Goal: Task Accomplishment & Management: Manage account settings

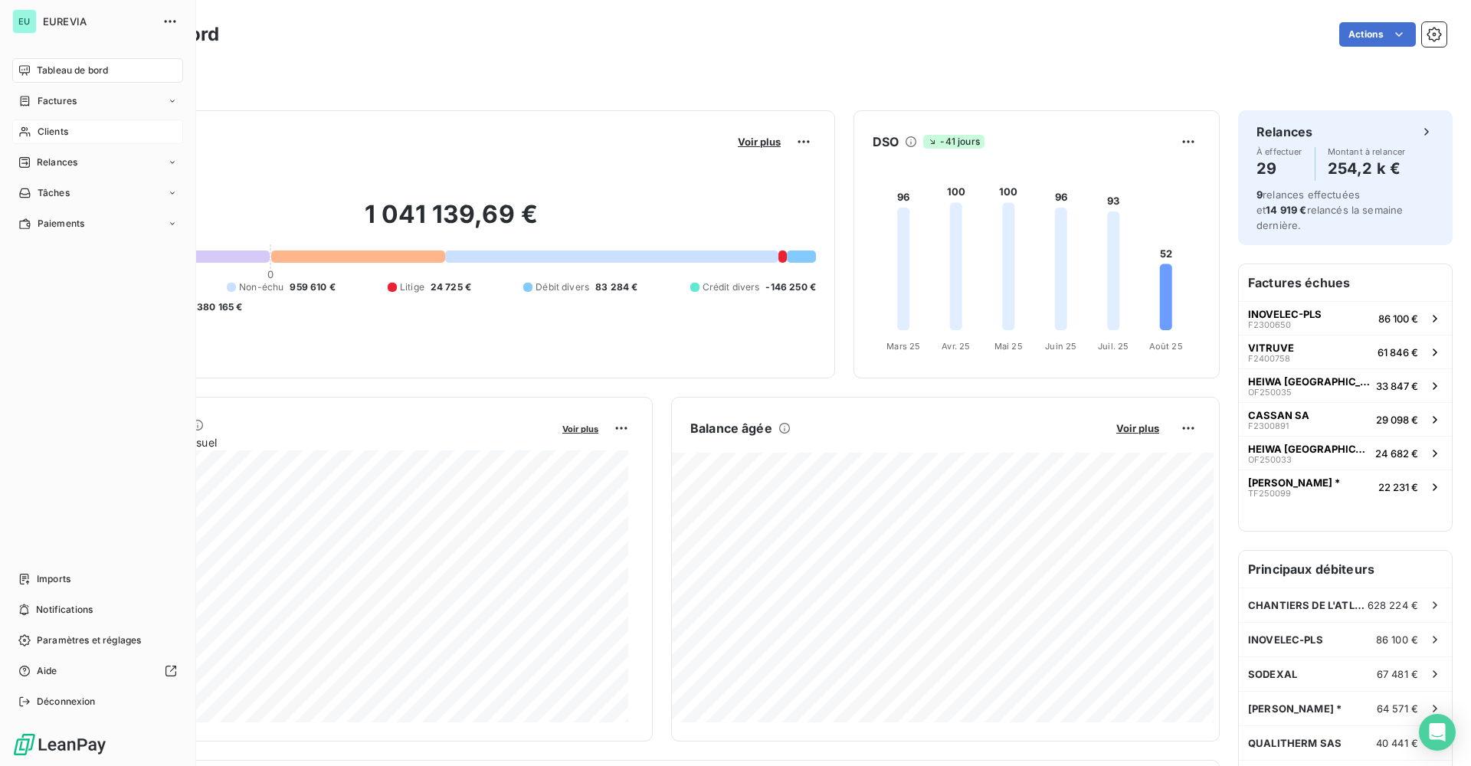
click at [54, 130] on span "Clients" at bounding box center [53, 132] width 31 height 14
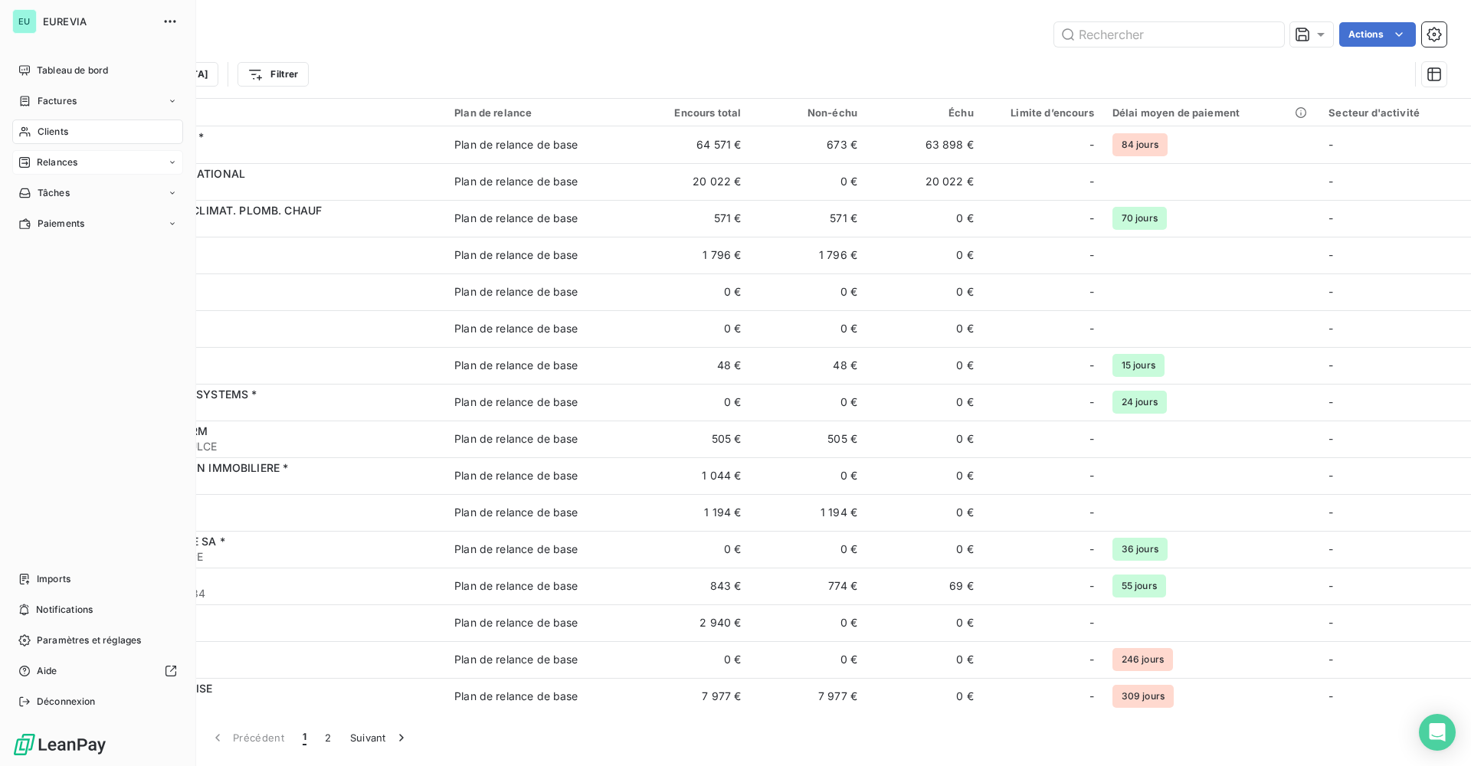
click at [43, 161] on span "Relances" at bounding box center [57, 163] width 41 height 14
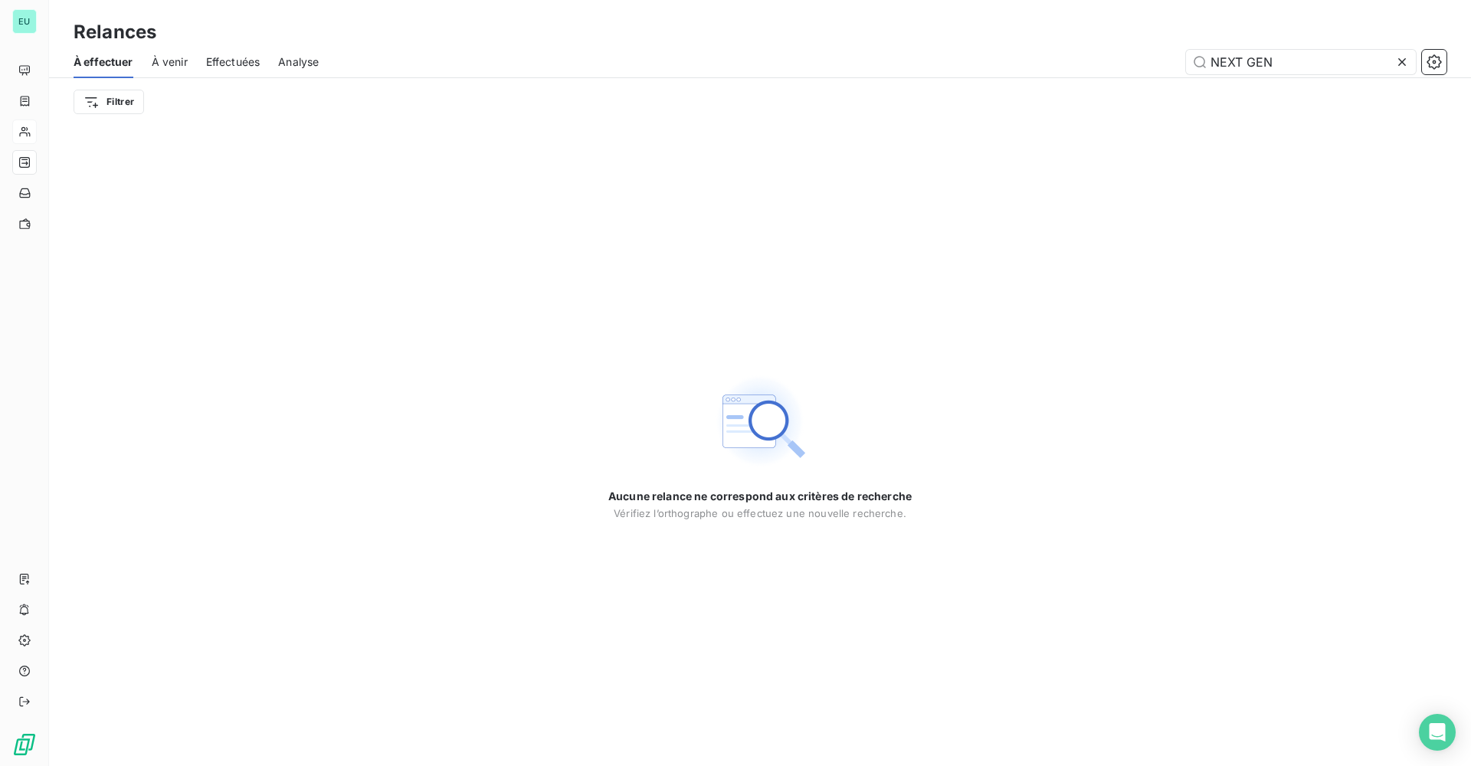
click at [1402, 62] on icon at bounding box center [1403, 62] width 8 height 8
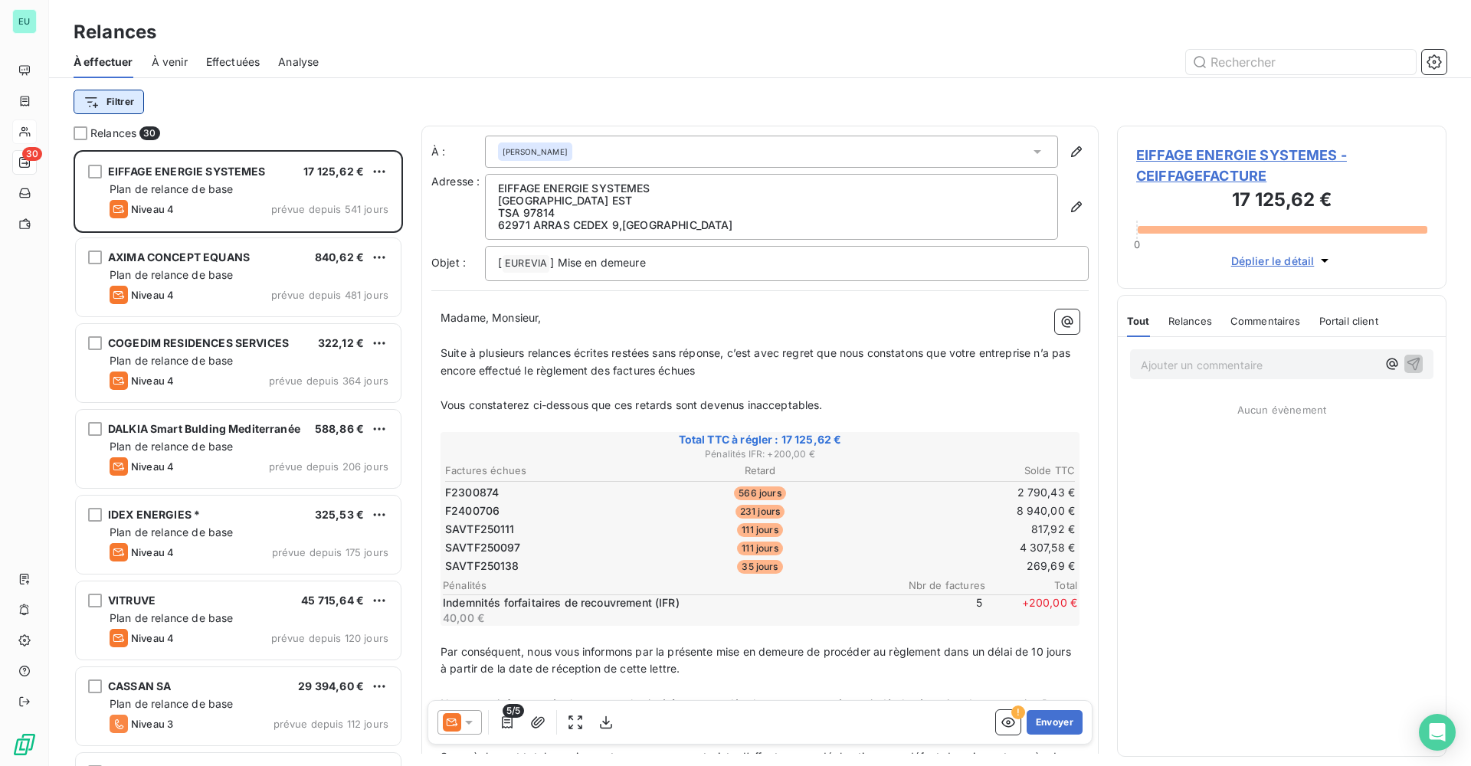
click at [129, 95] on html "EU 30 Relances À effectuer À venir Effectuées Analyse Filtrer Relances 30 EIFFA…" at bounding box center [735, 383] width 1471 height 766
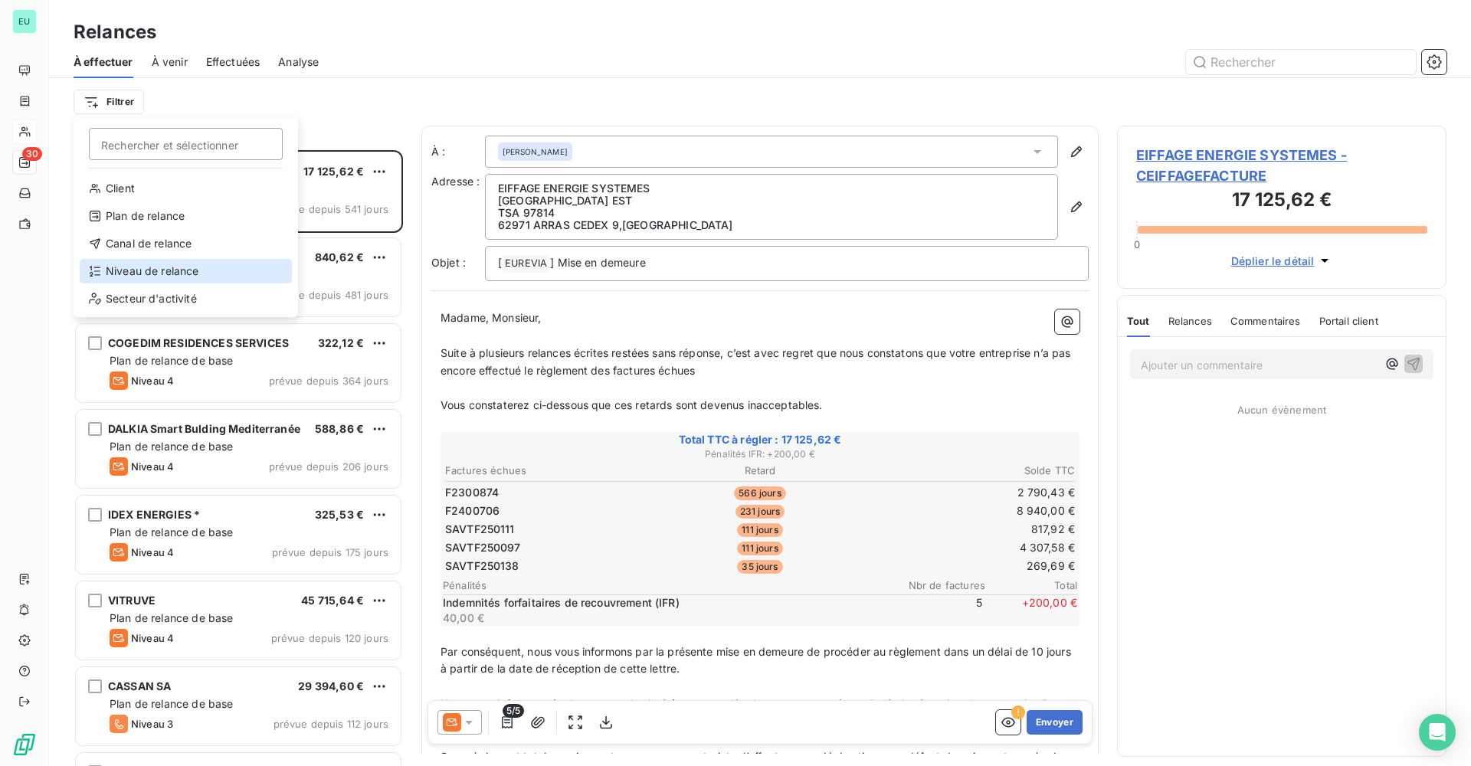
click at [157, 265] on div "Niveau de relance" at bounding box center [186, 271] width 212 height 25
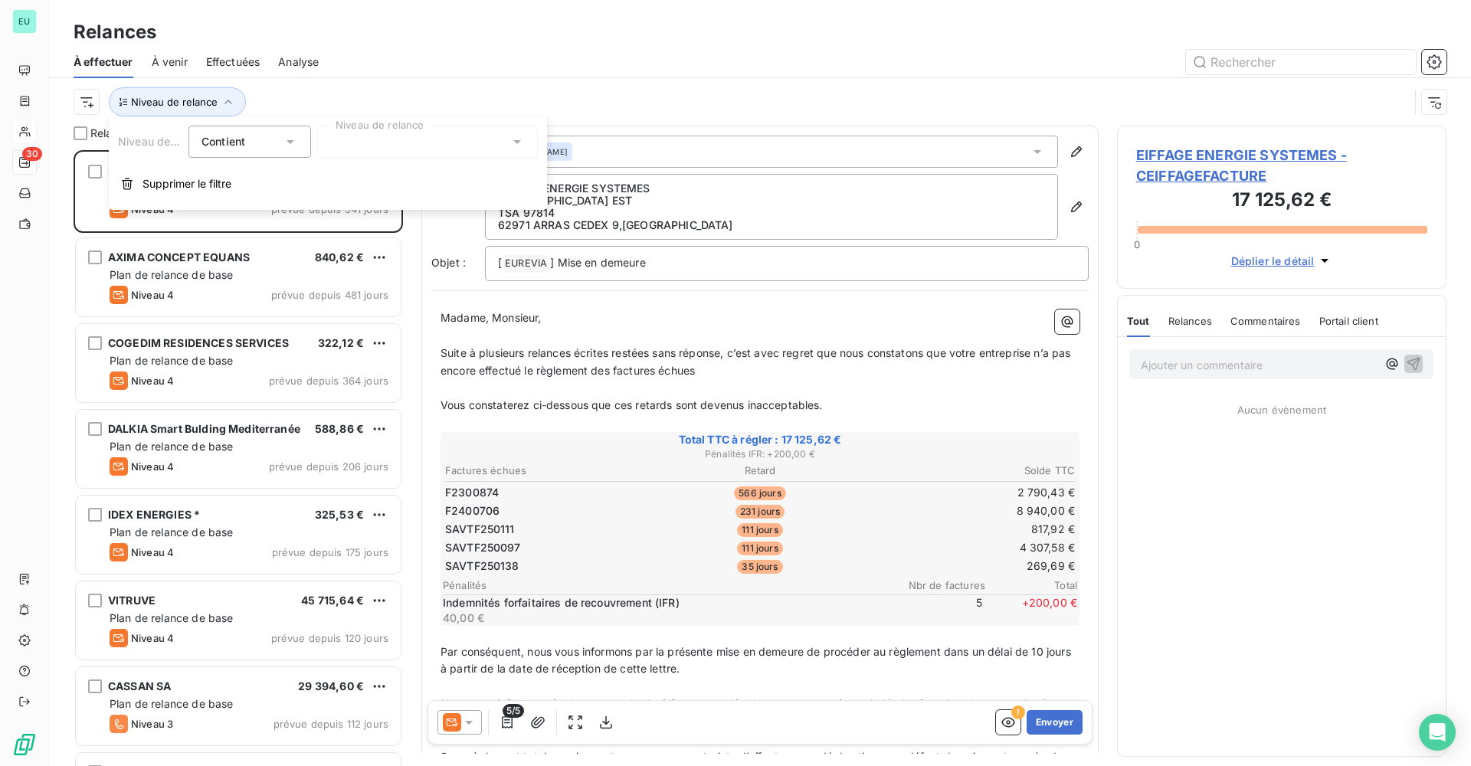
click at [480, 149] on div at bounding box center [427, 142] width 221 height 32
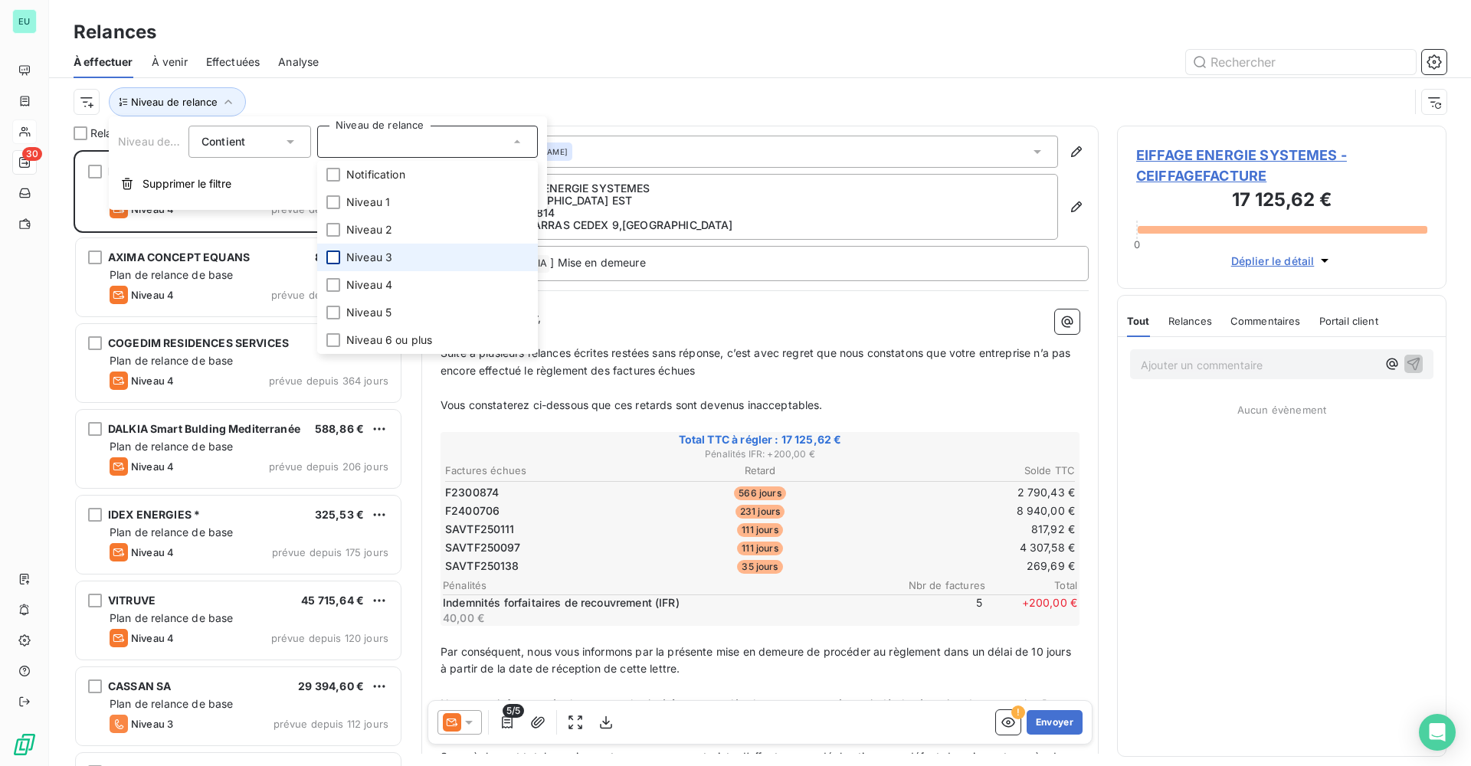
click at [330, 261] on div at bounding box center [333, 258] width 14 height 14
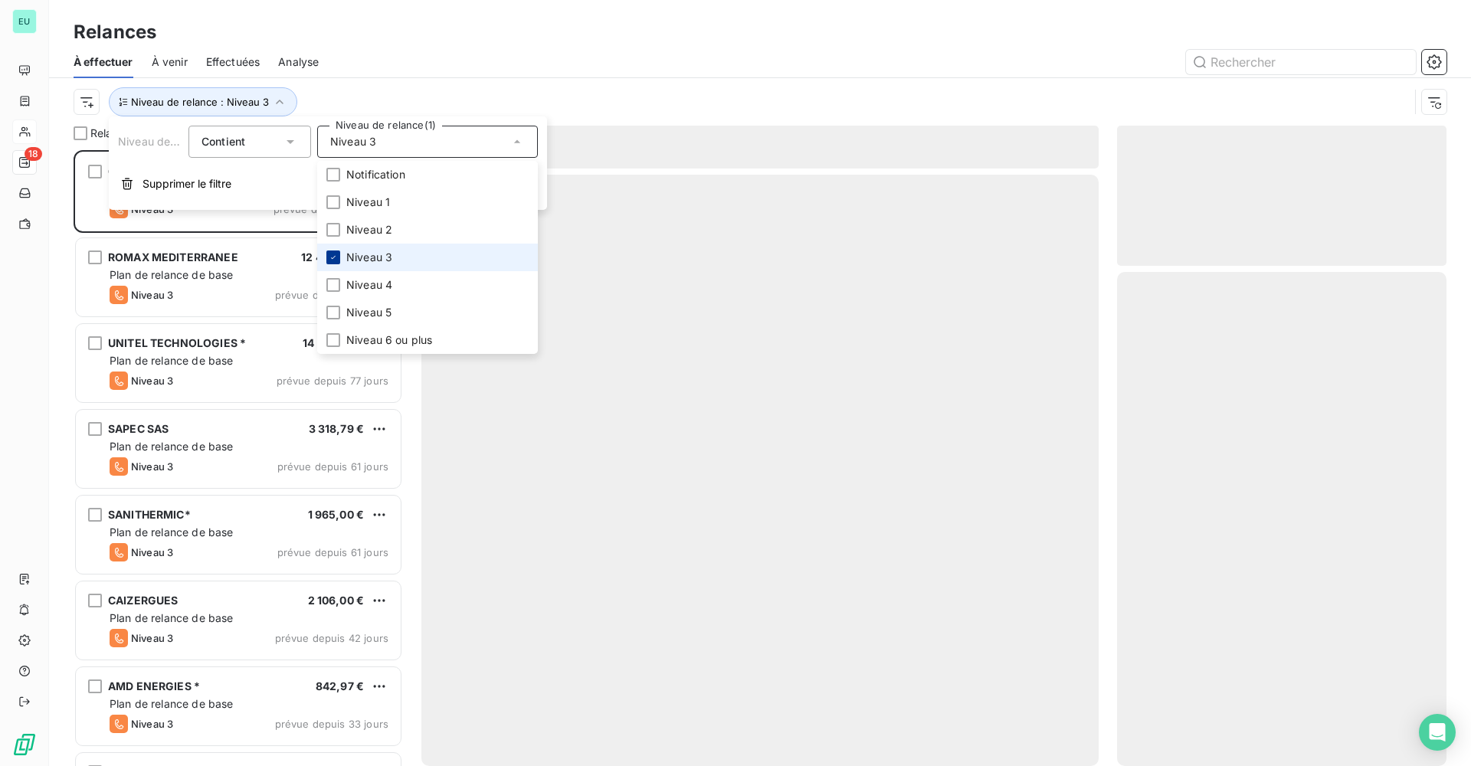
scroll to position [605, 318]
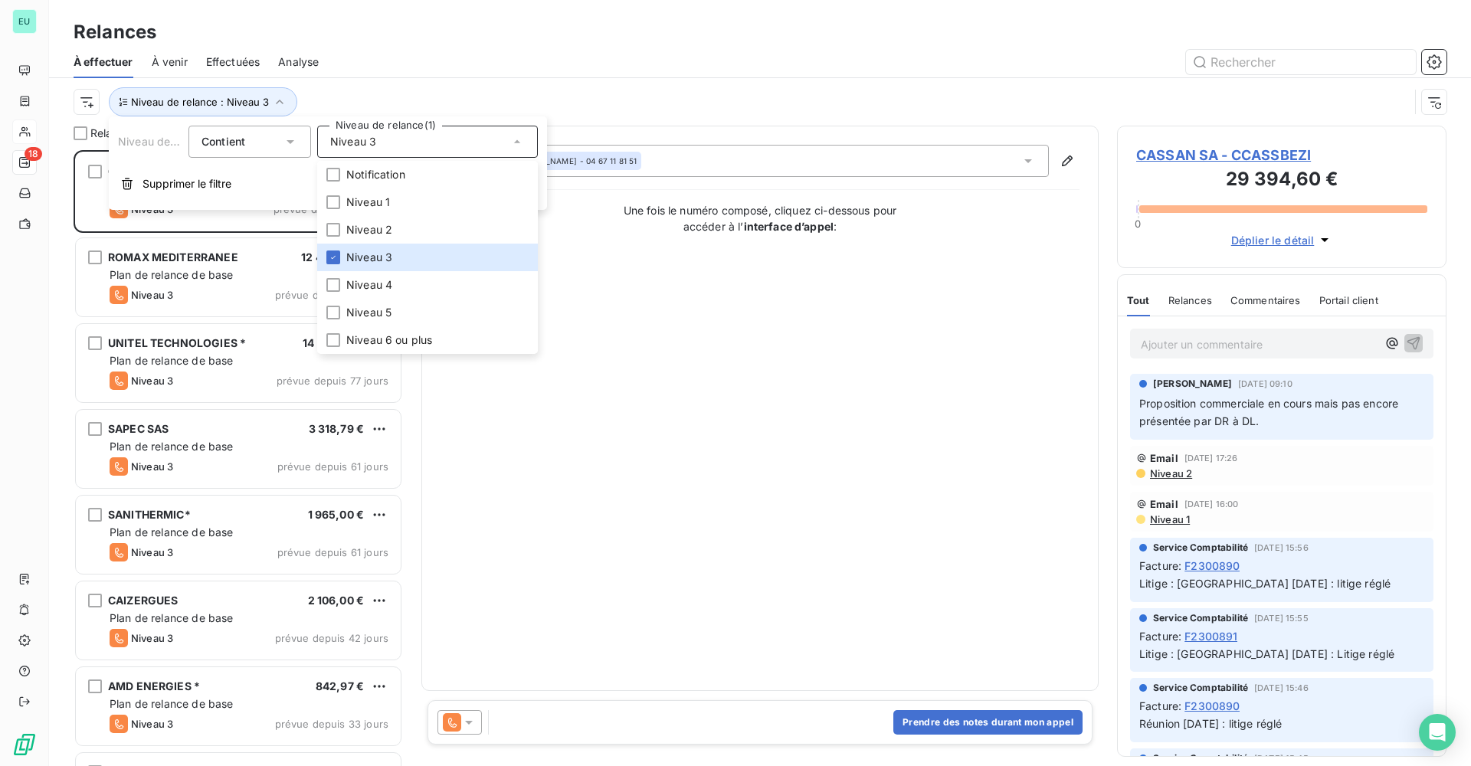
click at [836, 67] on div at bounding box center [892, 62] width 1110 height 25
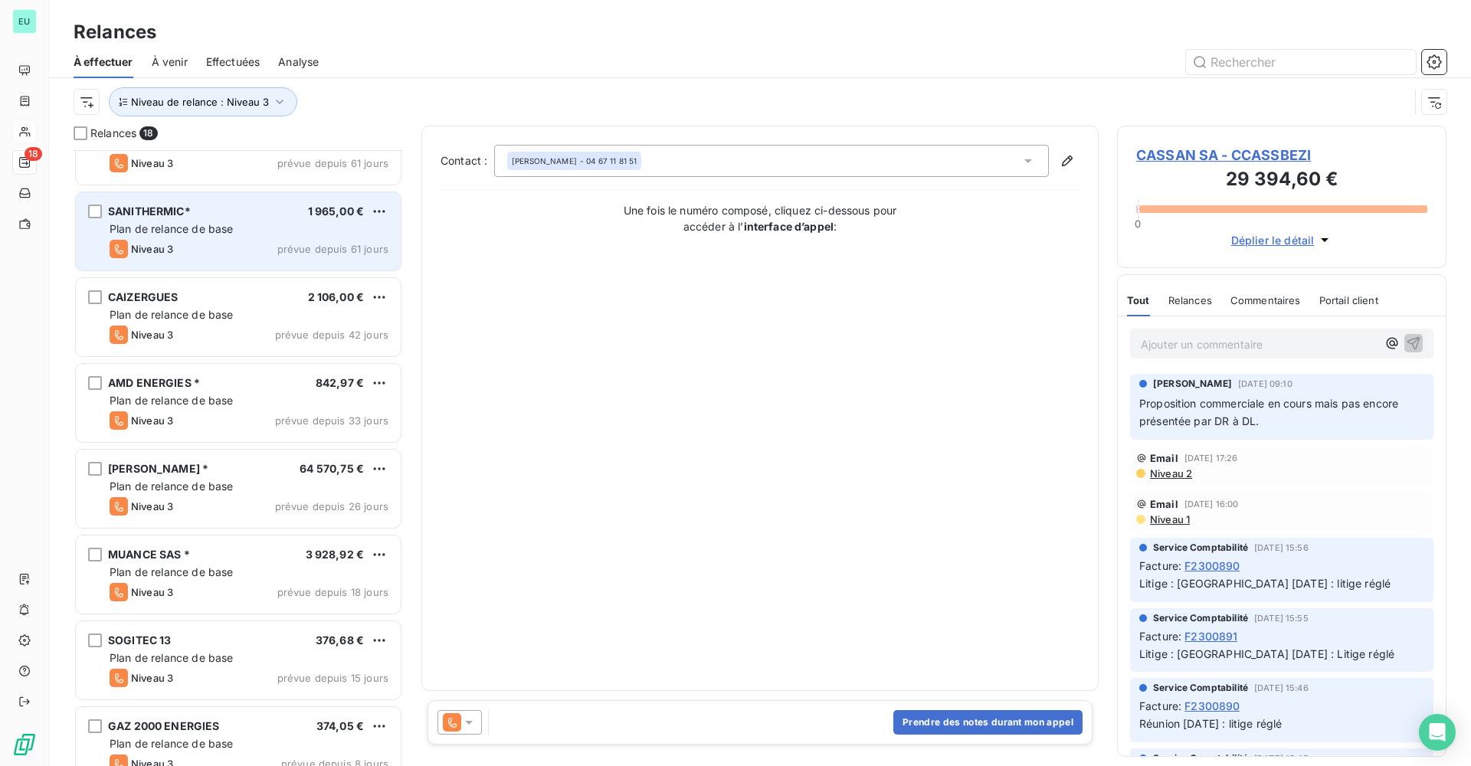
scroll to position [307, 0]
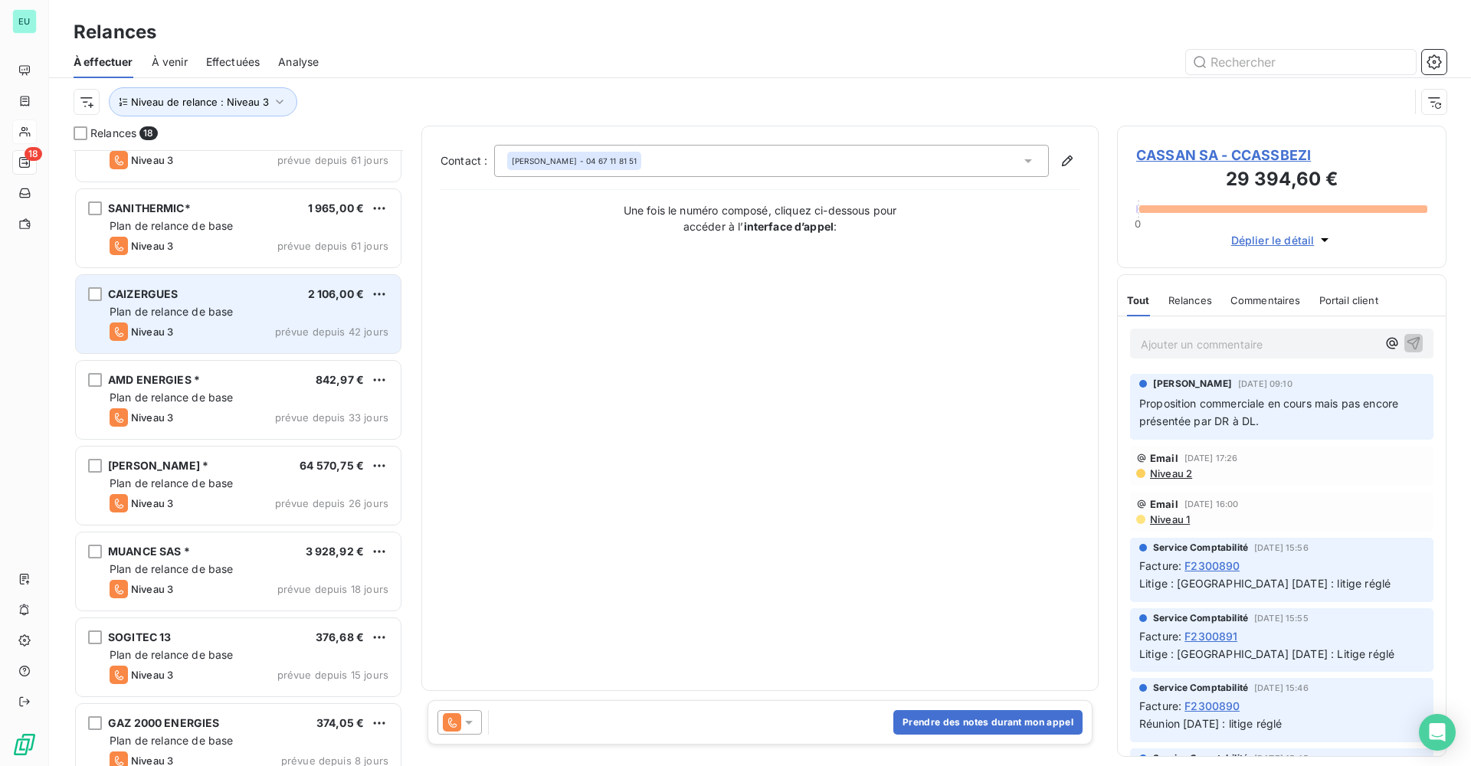
click at [223, 293] on div "CAIZERGUES 2 106,00 €" at bounding box center [249, 294] width 279 height 14
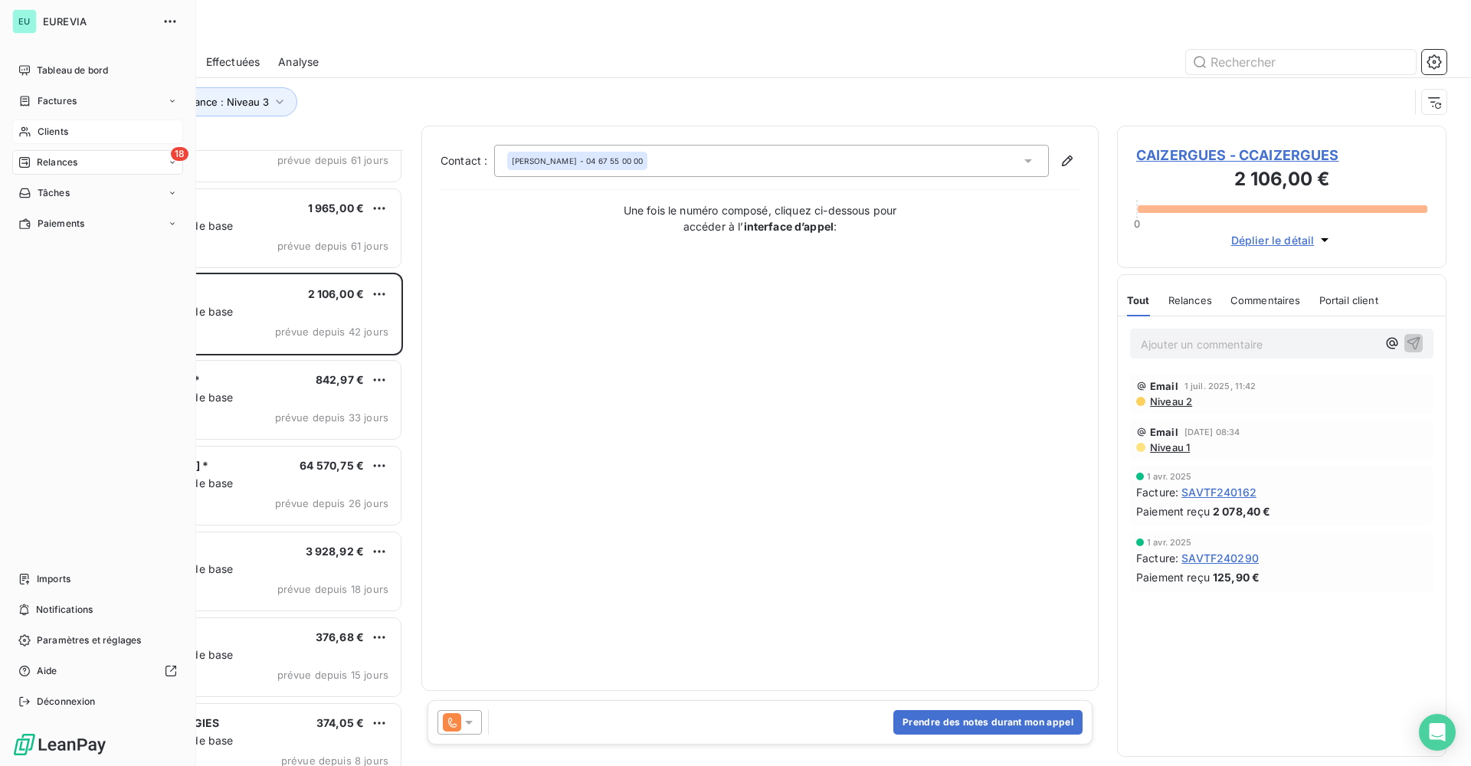
click at [46, 158] on span "Relances" at bounding box center [57, 163] width 41 height 14
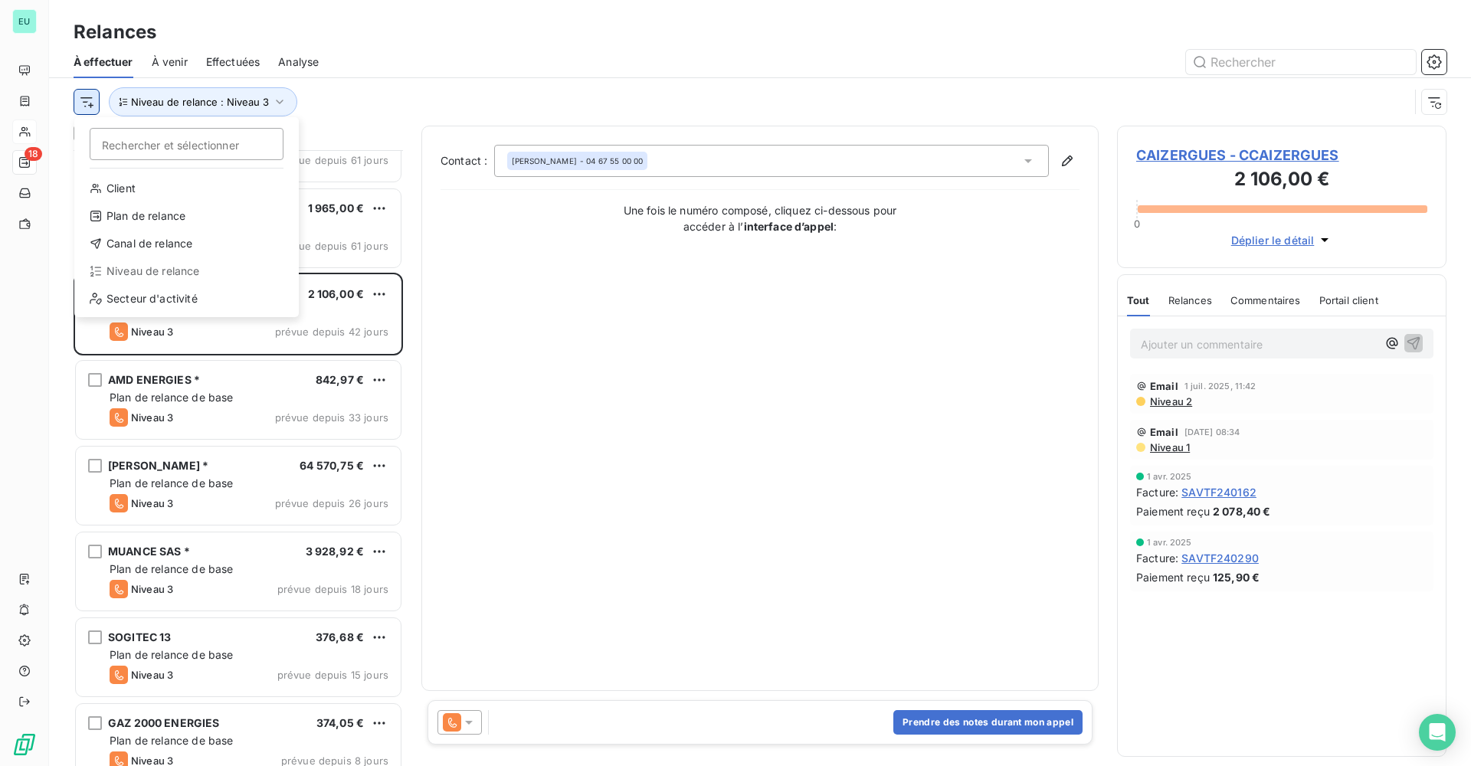
click at [84, 102] on html "EU 18 Relances À effectuer À venir Effectuées Analyse Rechercher et sélectionne…" at bounding box center [735, 383] width 1471 height 766
drag, startPoint x: 365, startPoint y: 106, endPoint x: 326, endPoint y: 110, distance: 39.3
click at [365, 104] on html "EU 18 Relances À effectuer À venir Effectuées Analyse Rechercher et sélectionne…" at bounding box center [735, 383] width 1471 height 766
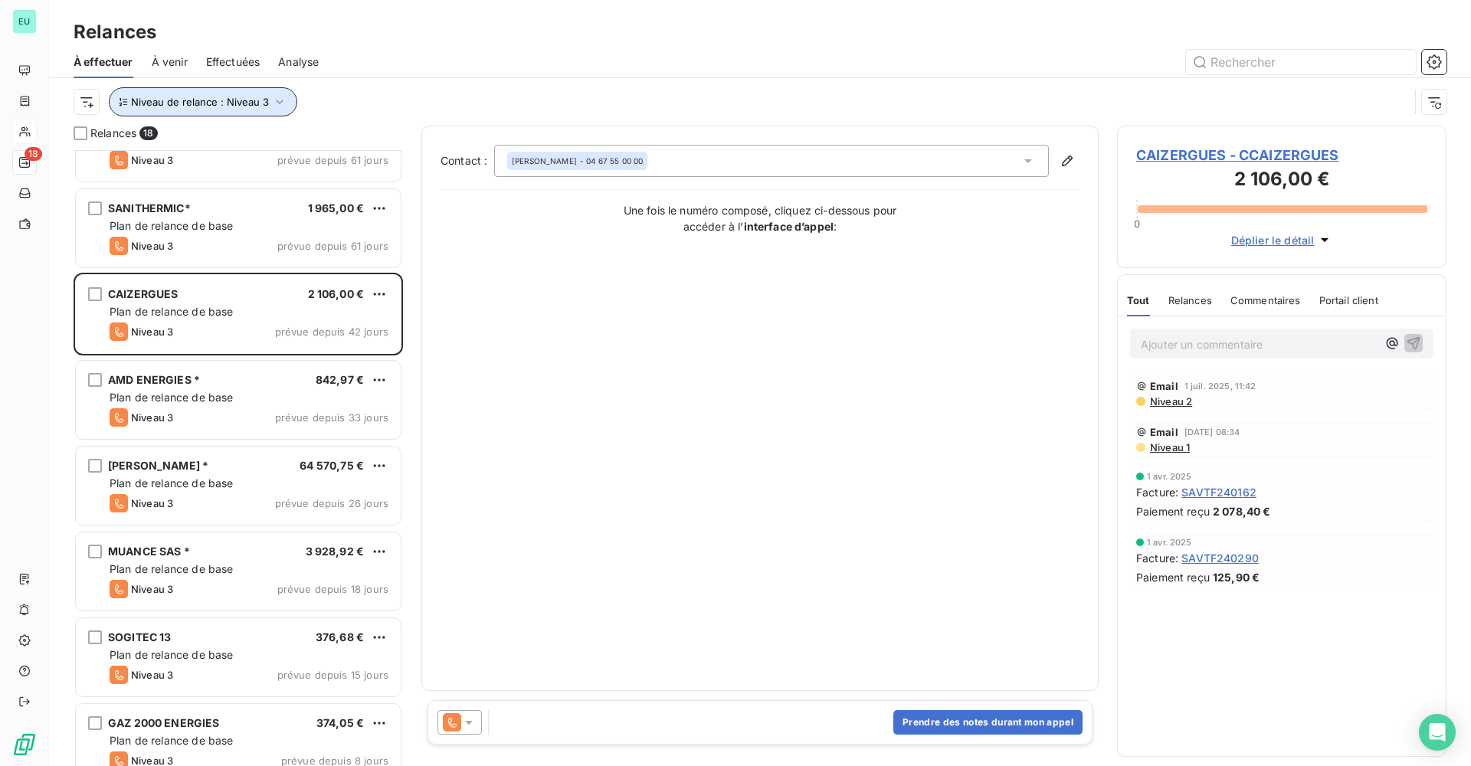
click at [266, 100] on span "Niveau de relance : Niveau 3" at bounding box center [200, 102] width 138 height 12
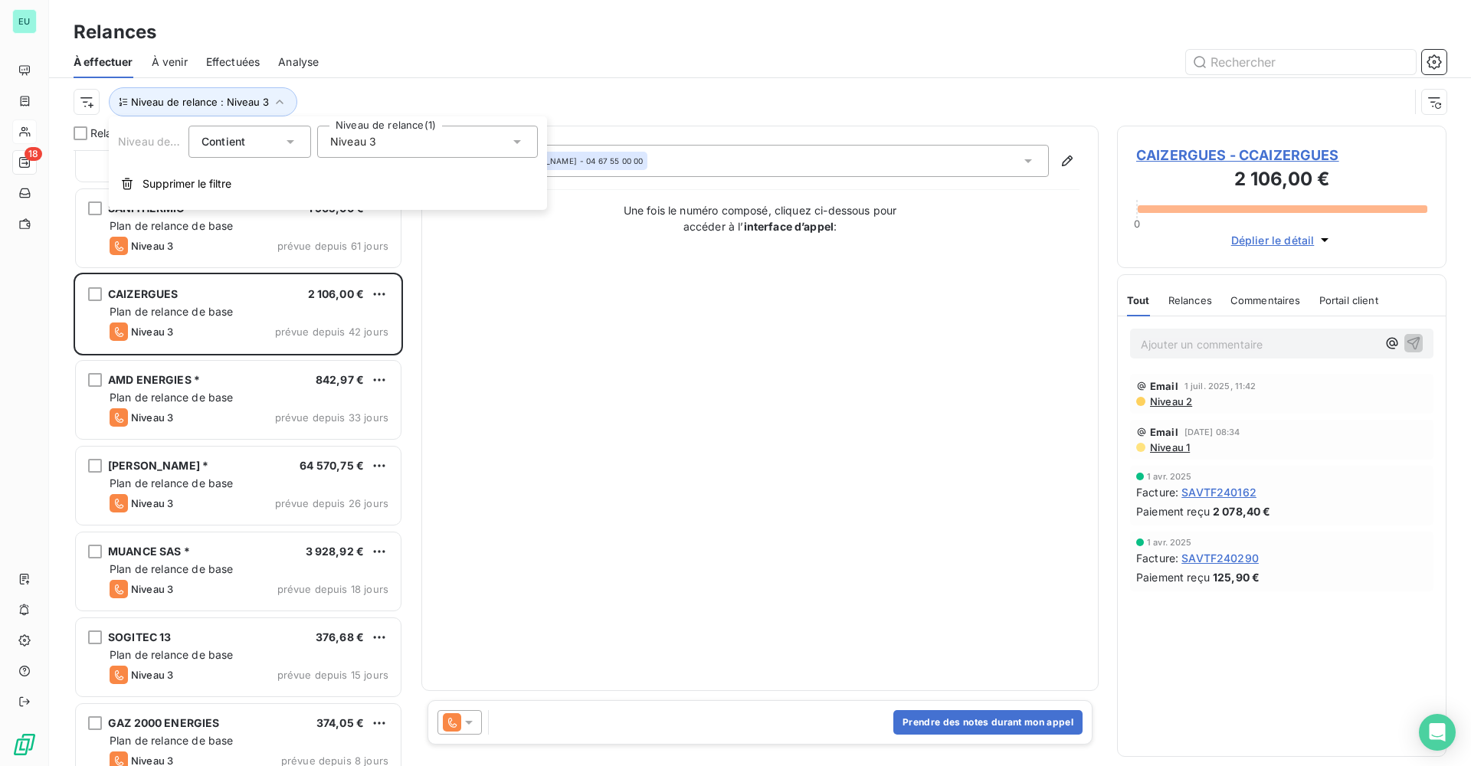
click at [178, 187] on span "Supprimer le filtre" at bounding box center [187, 183] width 89 height 15
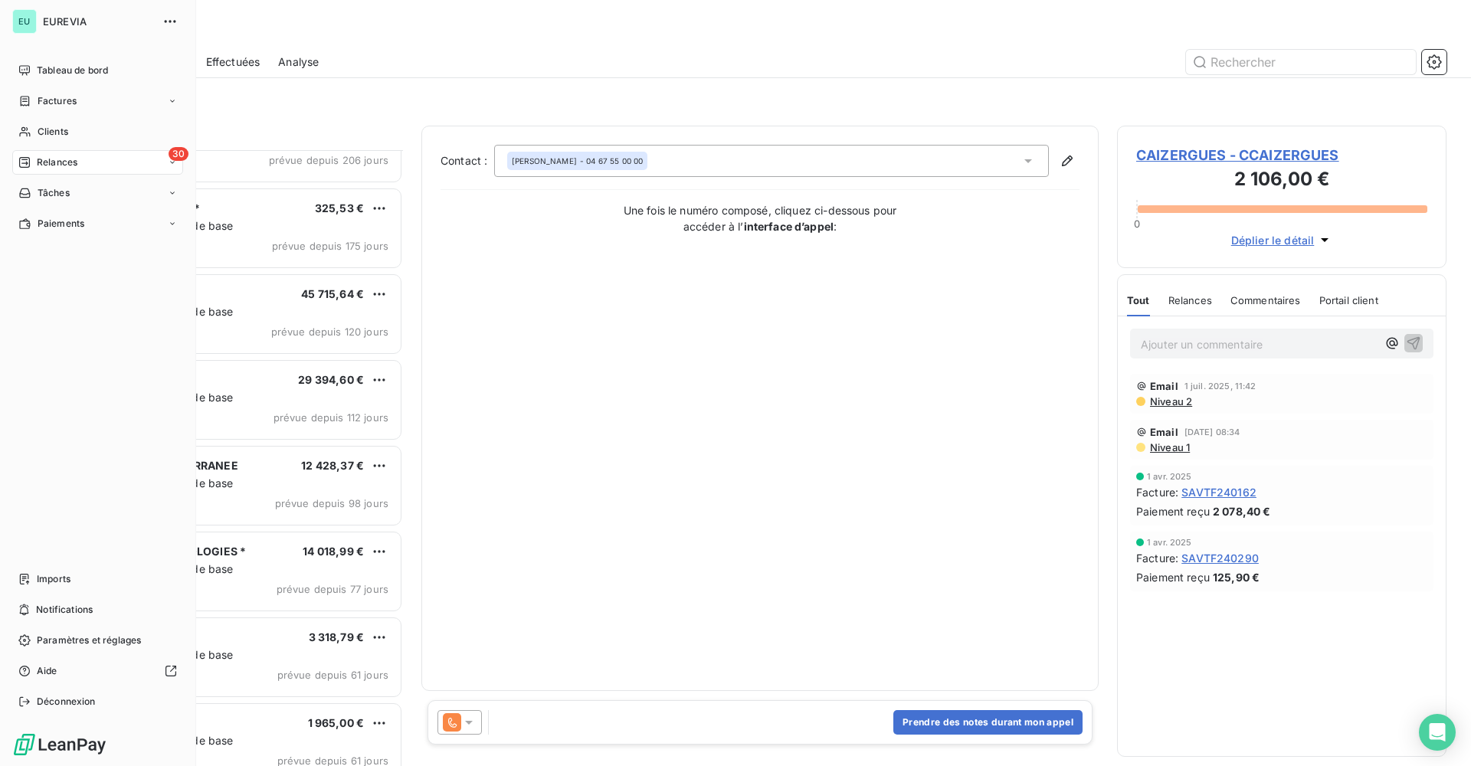
drag, startPoint x: 51, startPoint y: 129, endPoint x: 53, endPoint y: 144, distance: 15.5
click at [51, 130] on span "Clients" at bounding box center [53, 132] width 31 height 14
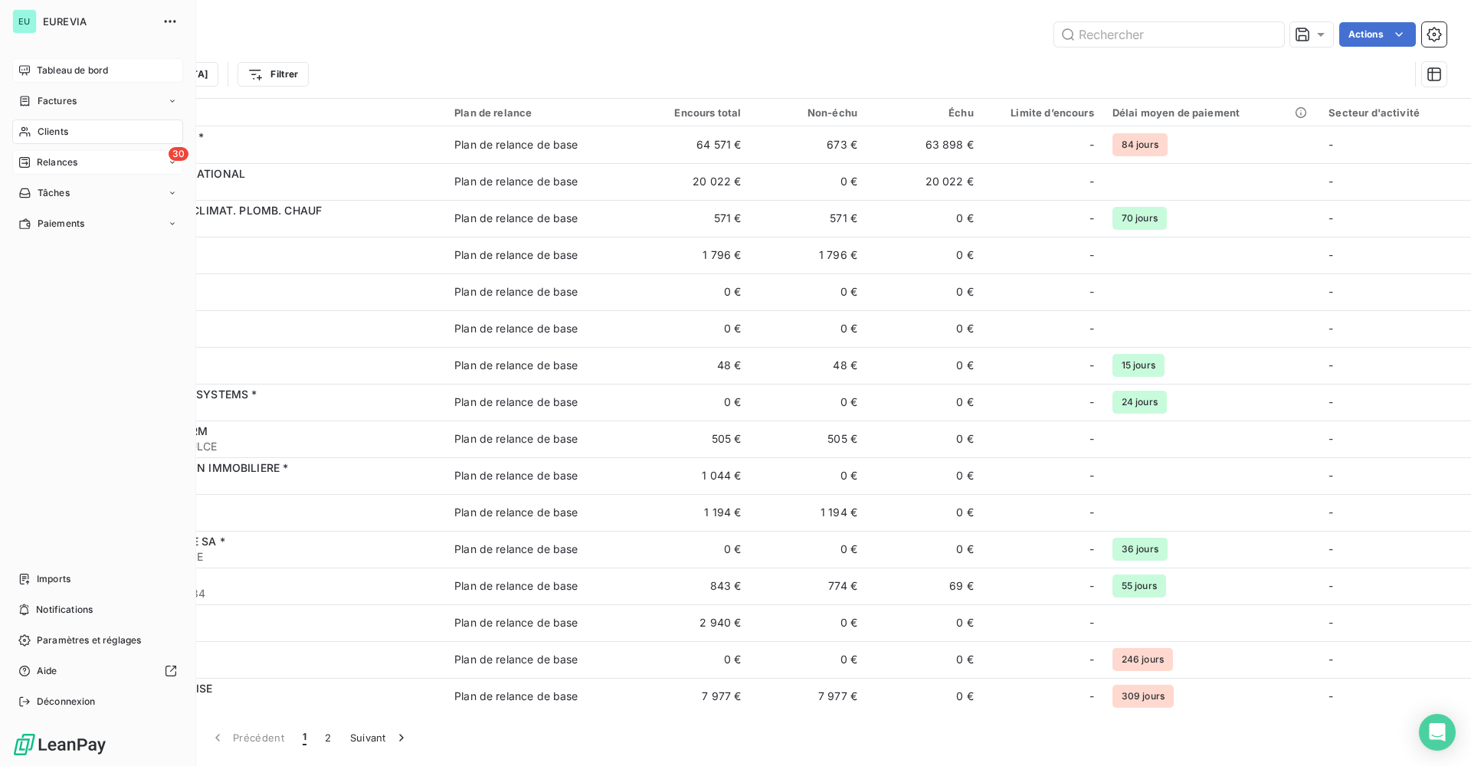
click at [59, 71] on span "Tableau de bord" at bounding box center [72, 71] width 71 height 14
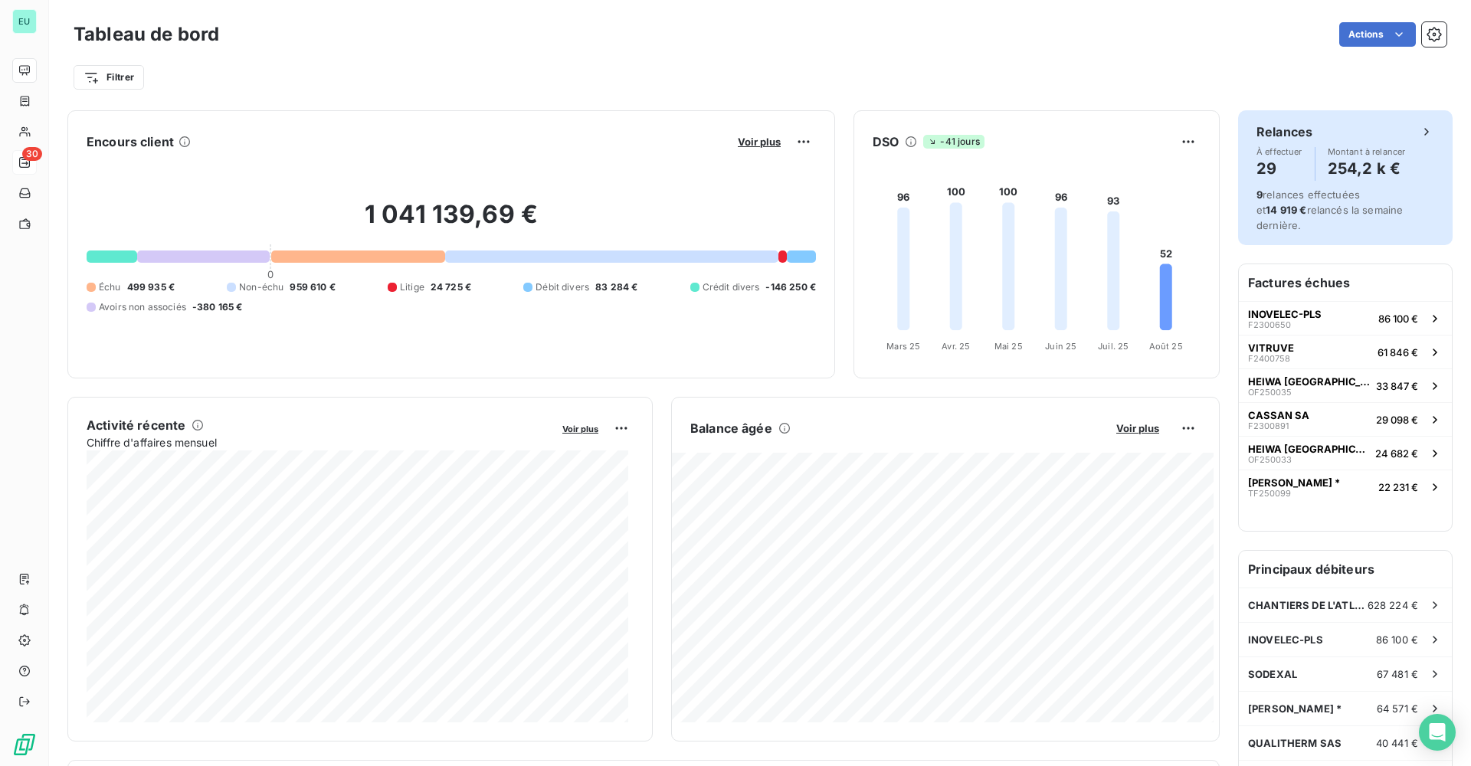
click at [1343, 202] on div "9 relances effectuées et 14 919 € relancés la semaine dernière." at bounding box center [1346, 210] width 178 height 46
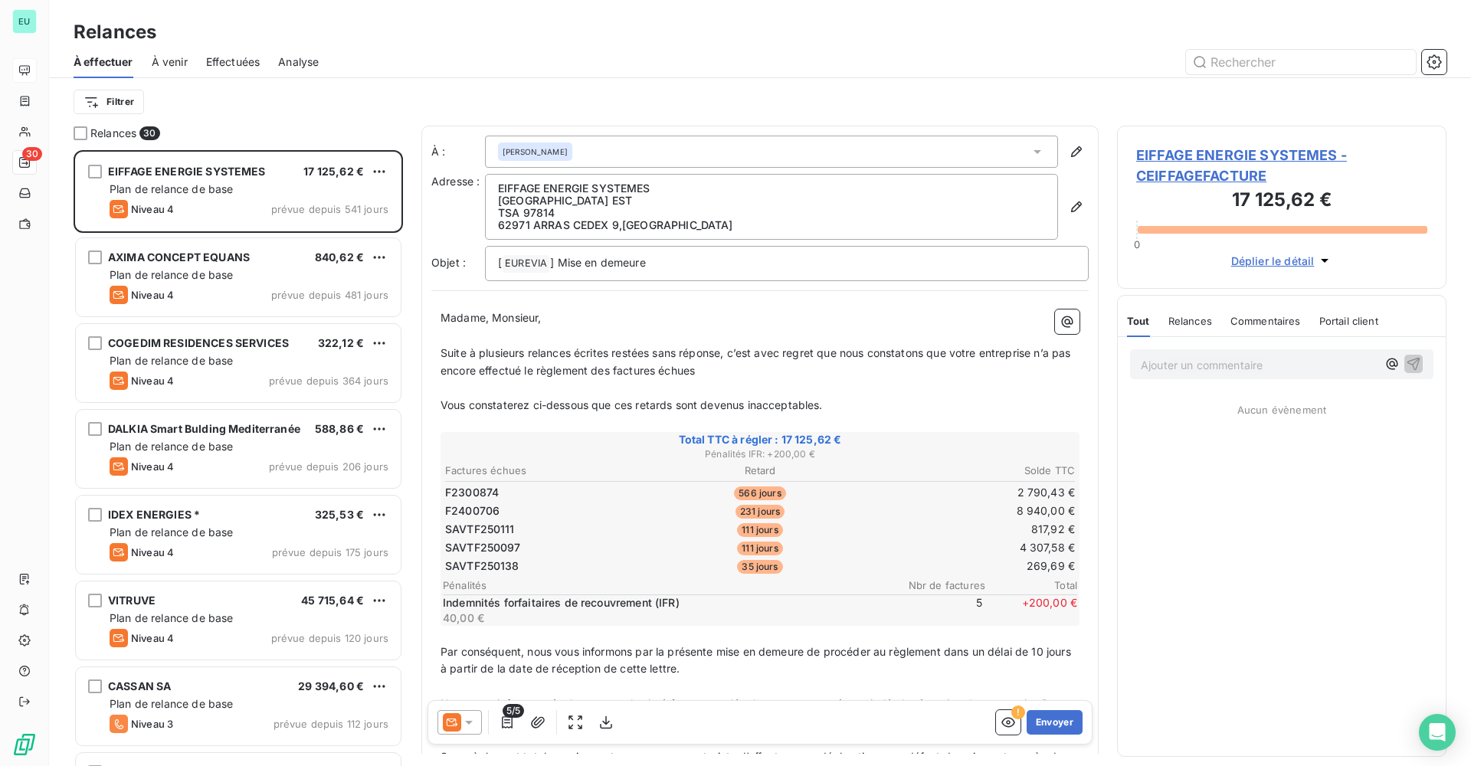
scroll to position [605, 318]
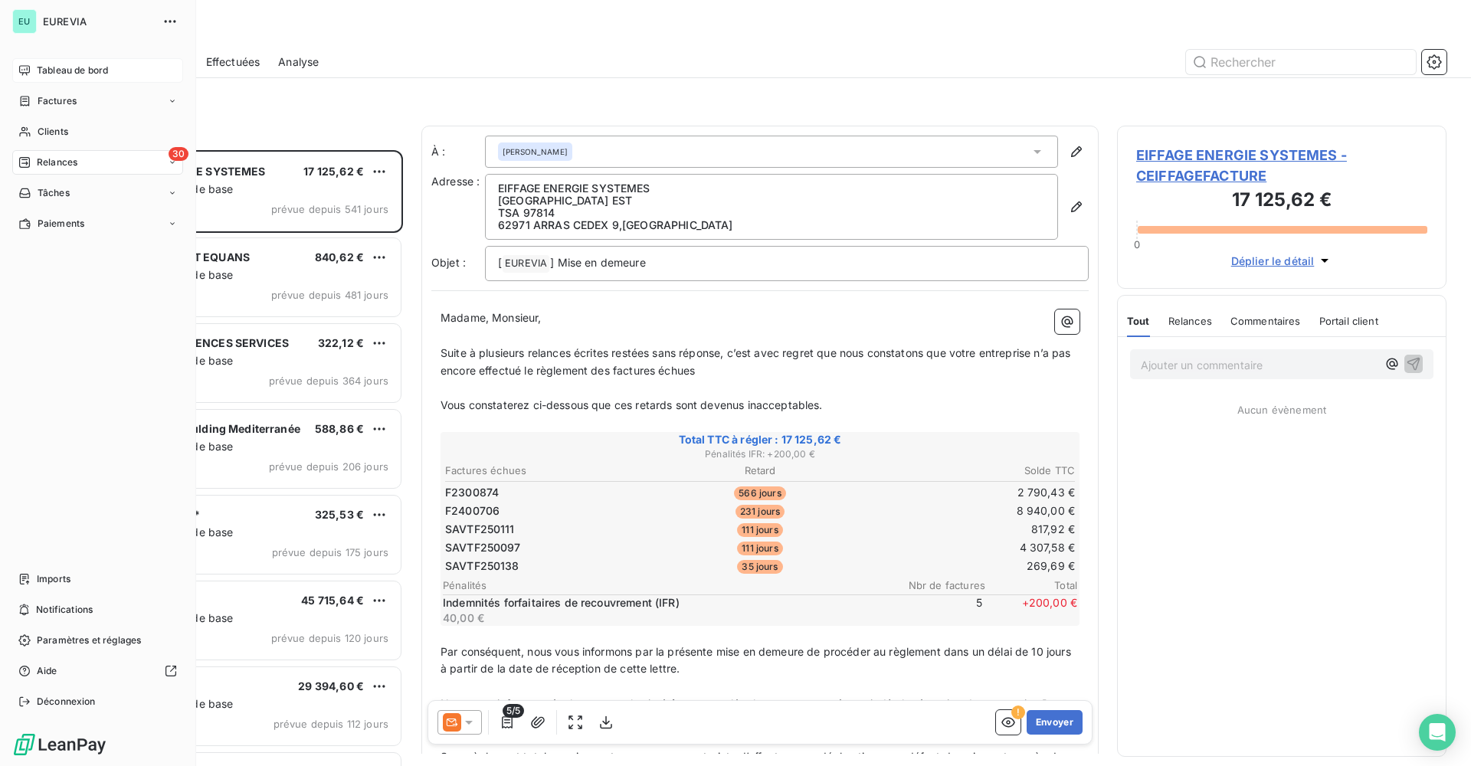
click at [30, 69] on icon at bounding box center [24, 70] width 11 height 10
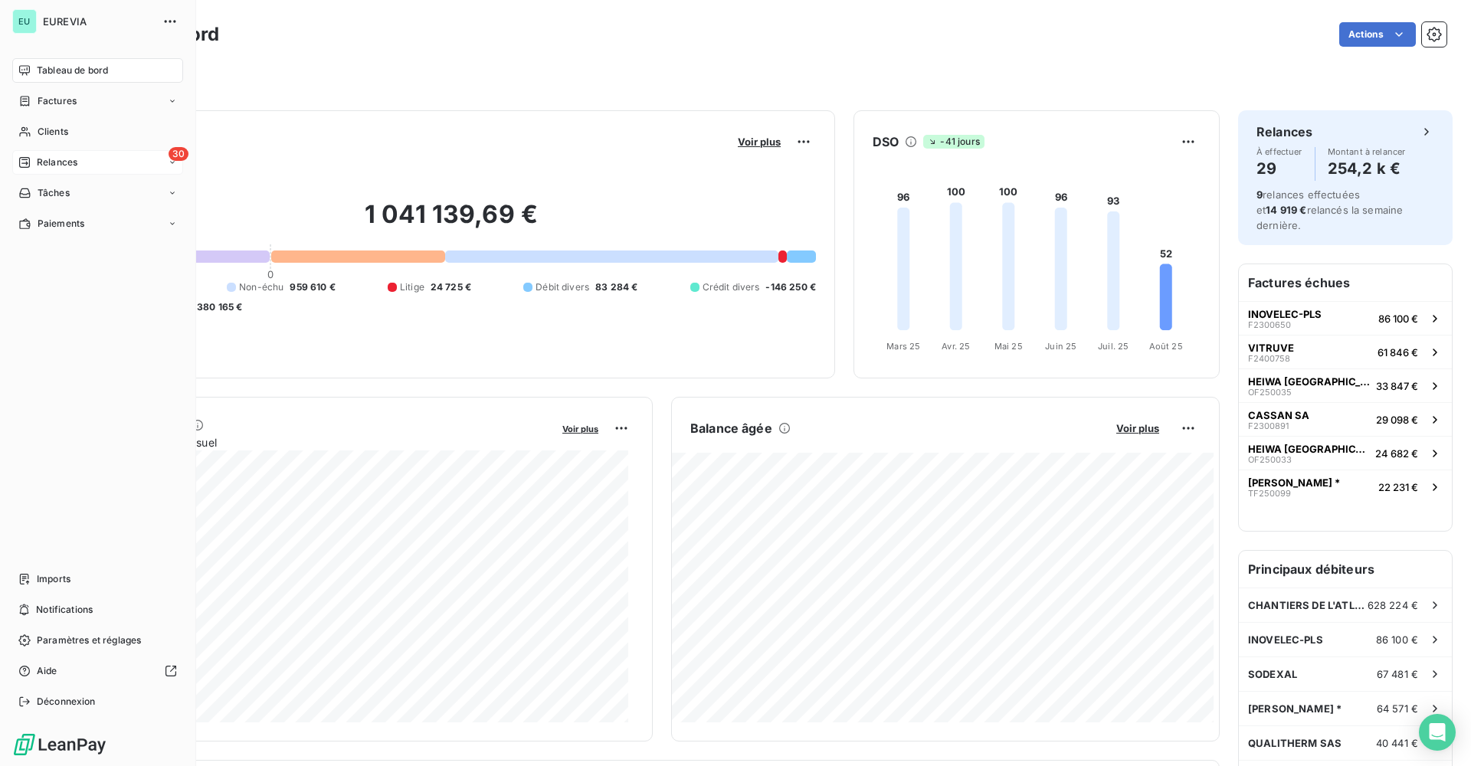
click at [64, 166] on span "Relances" at bounding box center [57, 163] width 41 height 14
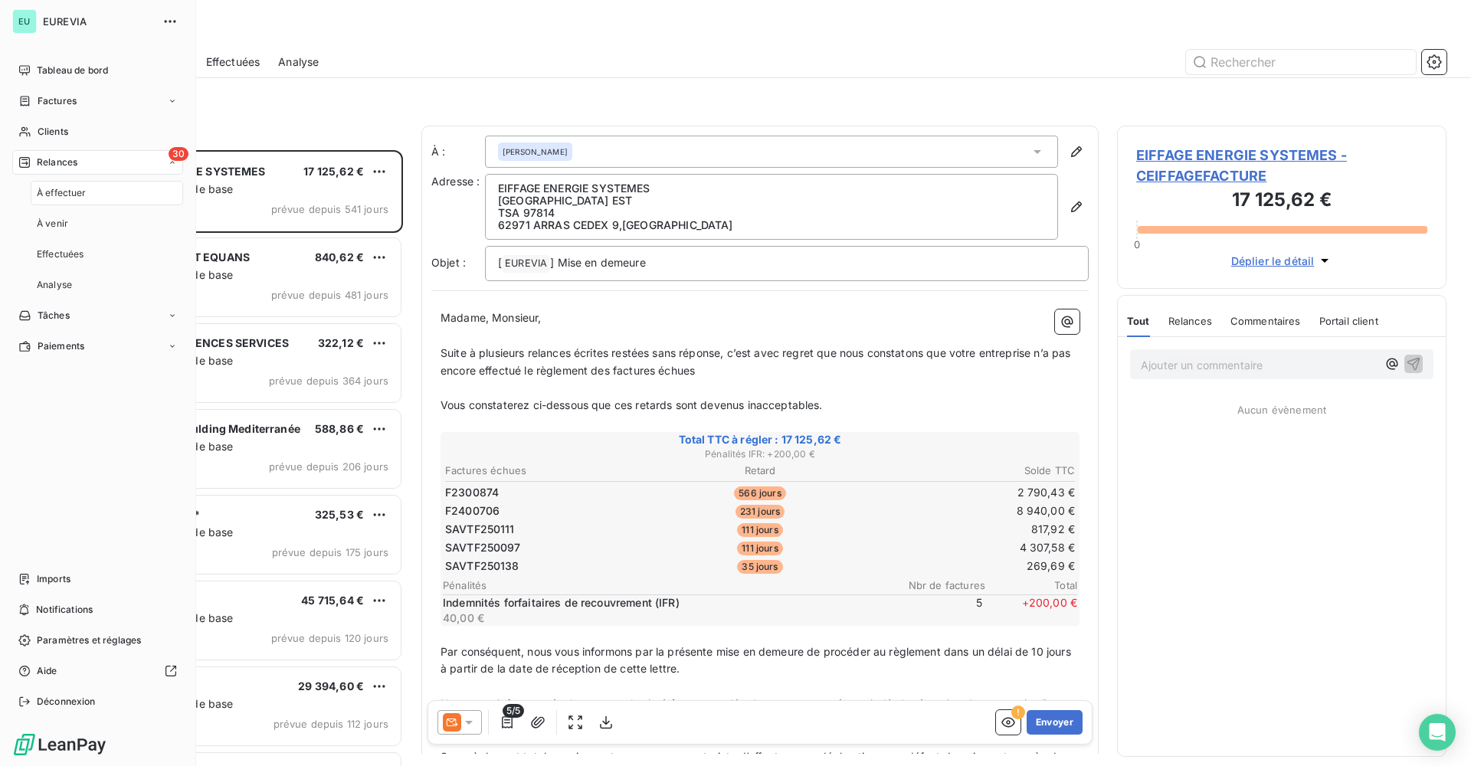
scroll to position [605, 318]
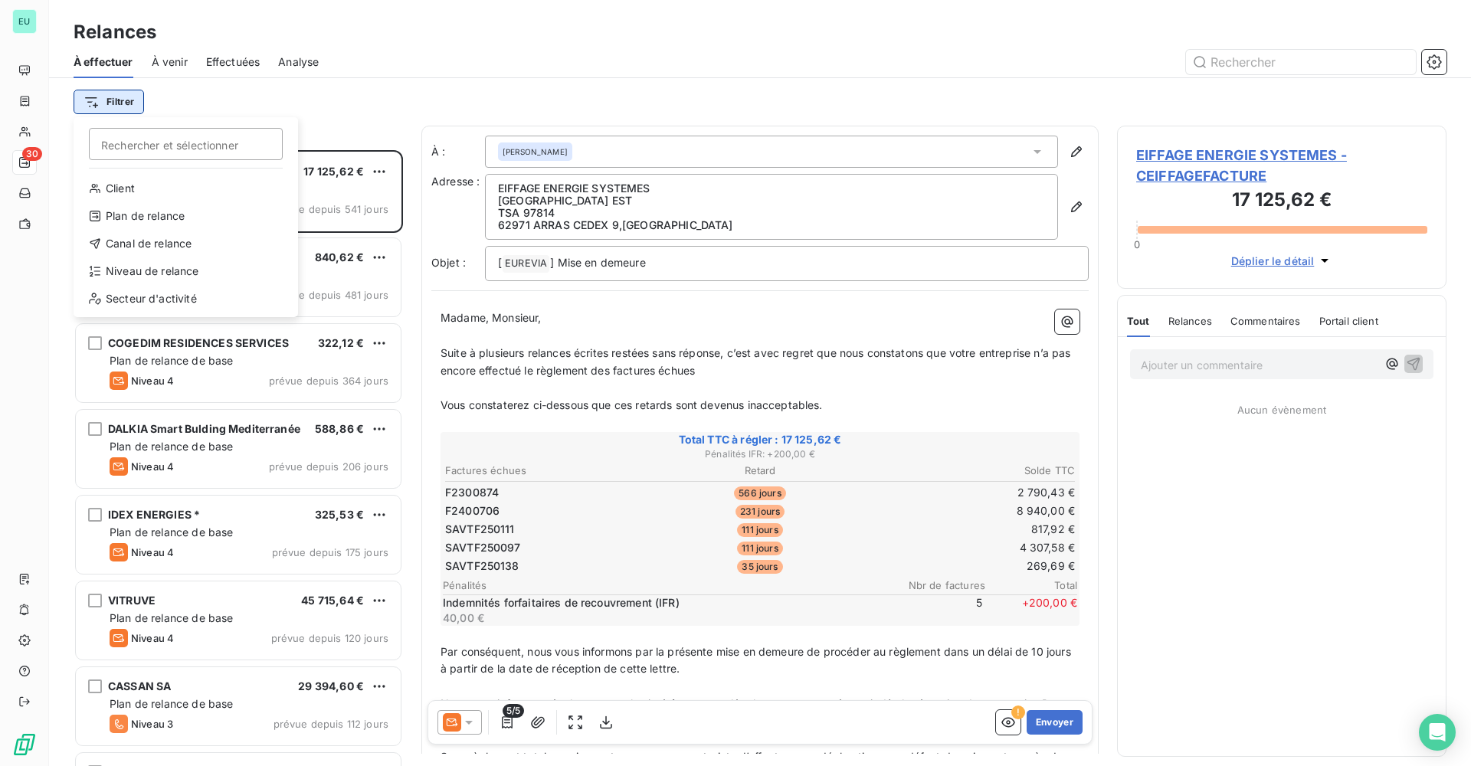
click at [123, 100] on html "EU 30 Relances À effectuer À venir Effectuées Analyse Filtrer Rechercher et sél…" at bounding box center [735, 383] width 1471 height 766
click at [159, 270] on div "Niveau de relance" at bounding box center [186, 271] width 212 height 25
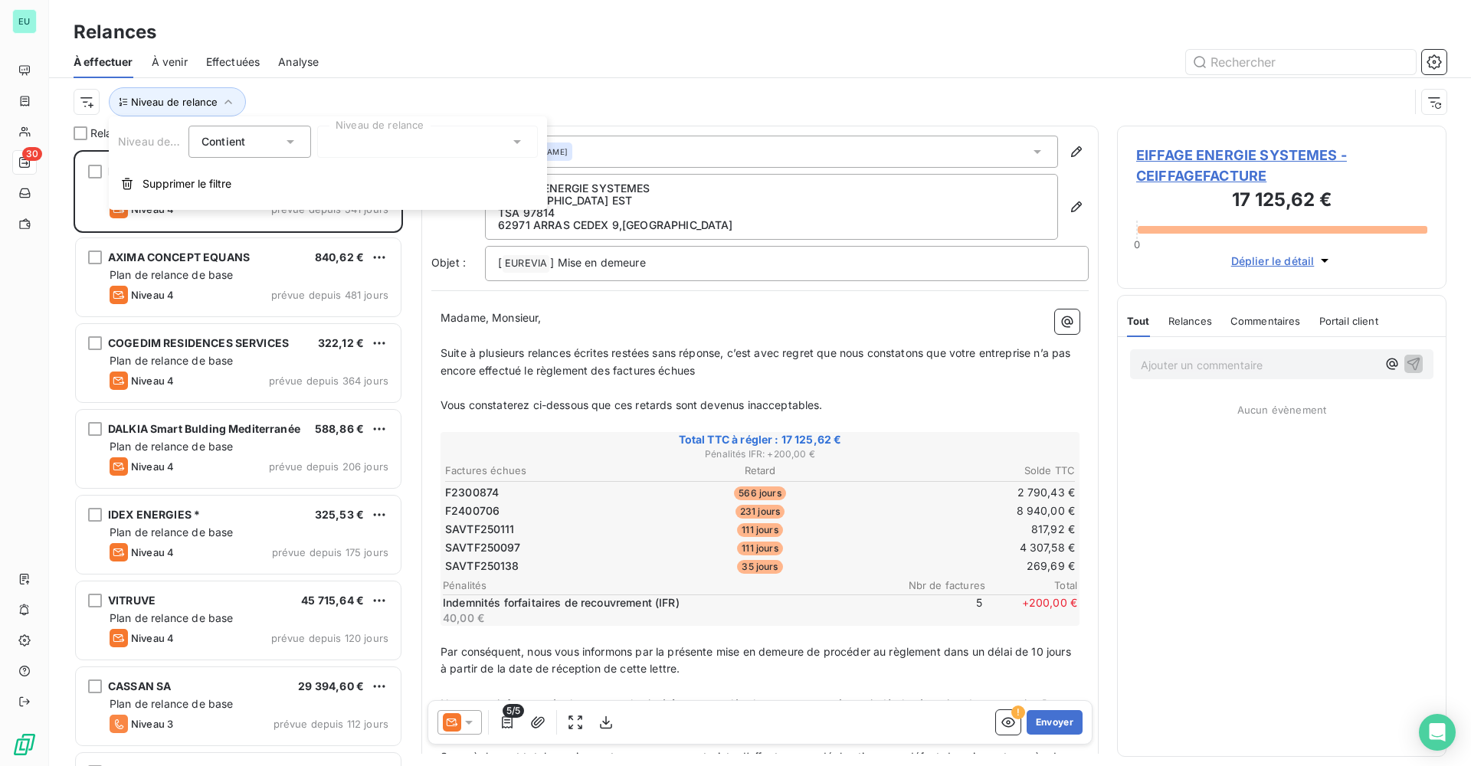
drag, startPoint x: 422, startPoint y: 161, endPoint x: 422, endPoint y: 149, distance: 11.5
click at [422, 156] on div "Niveau de relance Contient is Niveau de relance Supprimer le filtre" at bounding box center [328, 162] width 438 height 93
click at [422, 143] on div at bounding box center [427, 142] width 221 height 32
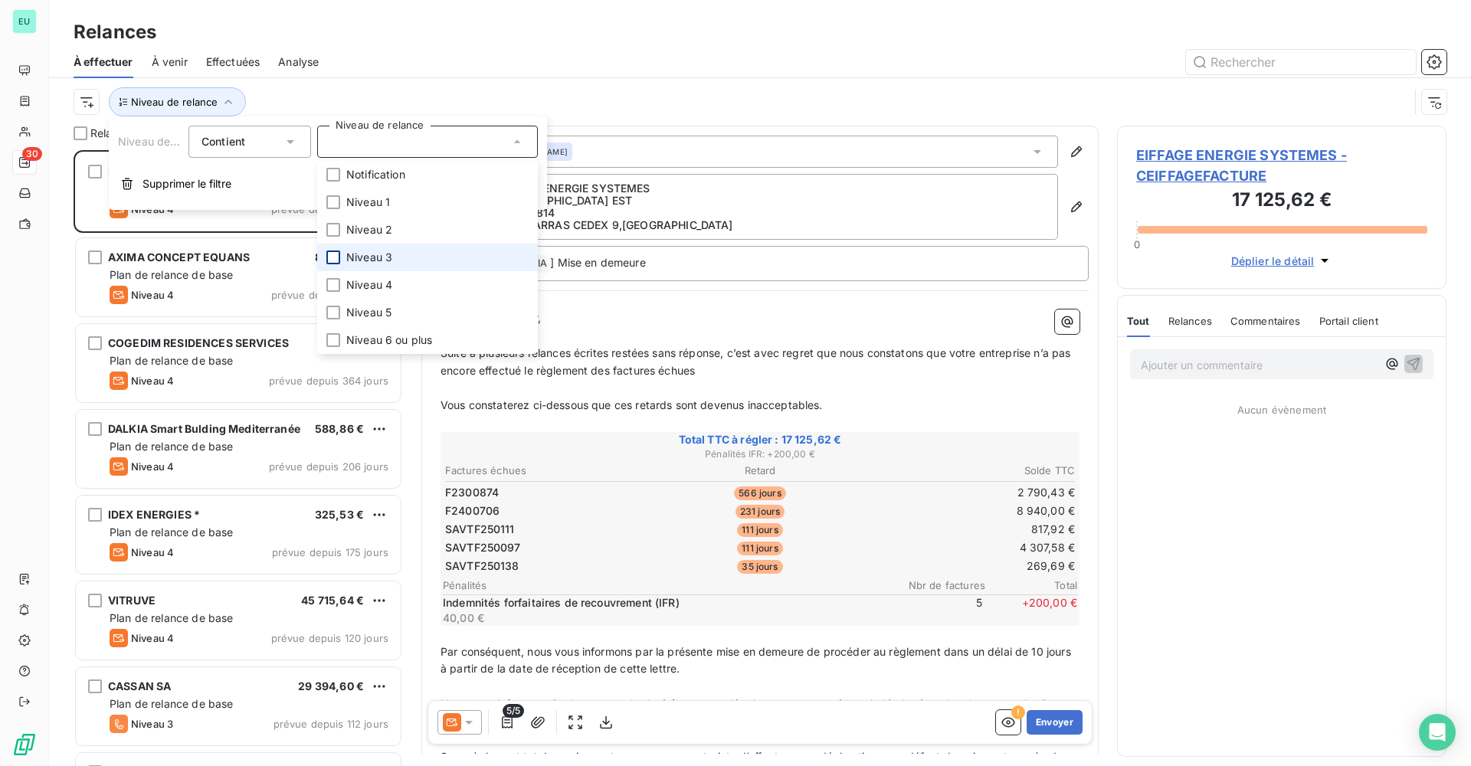
click at [333, 253] on div at bounding box center [333, 258] width 14 height 14
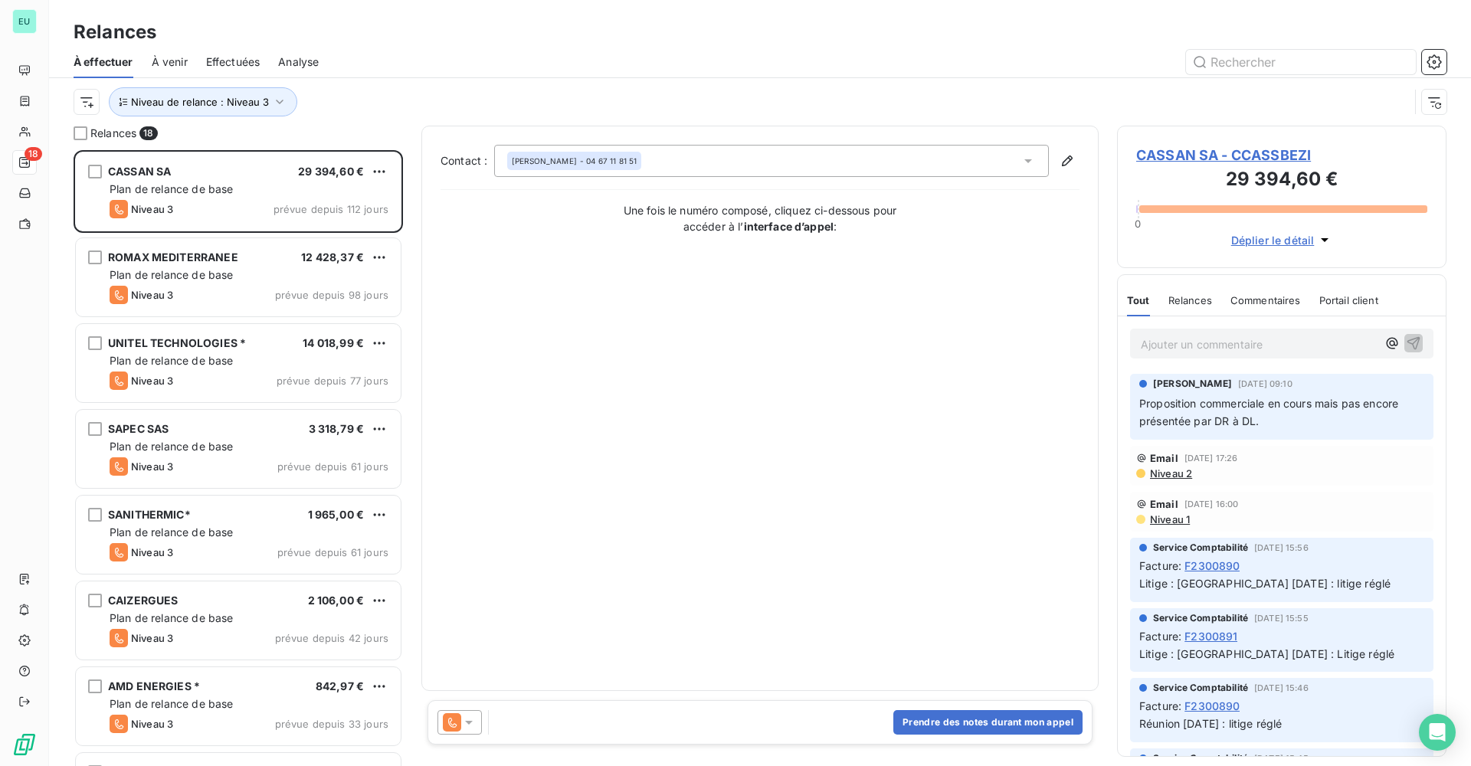
click at [509, 95] on div "Niveau de relance : Niveau 3" at bounding box center [742, 101] width 1336 height 29
click at [238, 60] on span "Effectuées" at bounding box center [233, 61] width 54 height 15
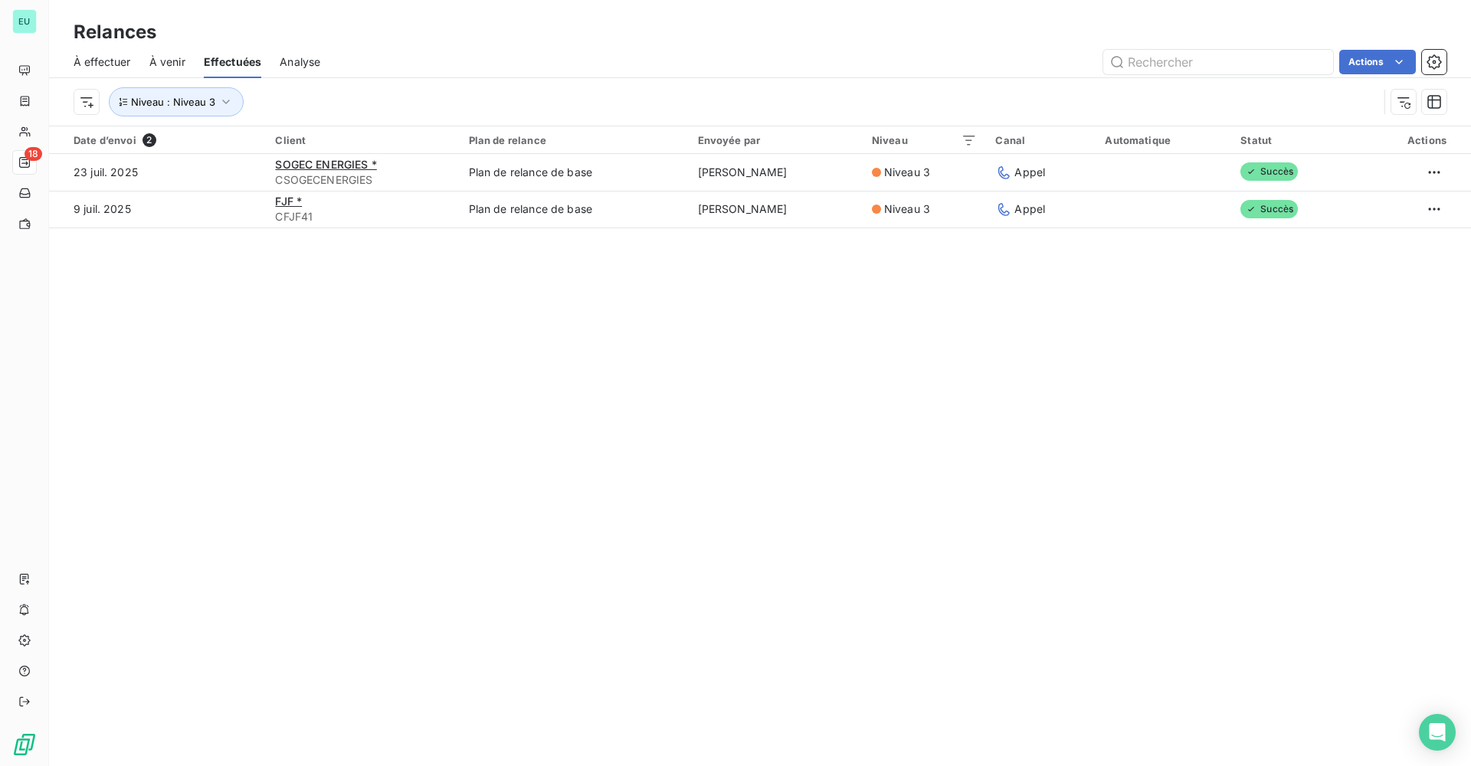
click at [90, 59] on span "À effectuer" at bounding box center [102, 61] width 57 height 15
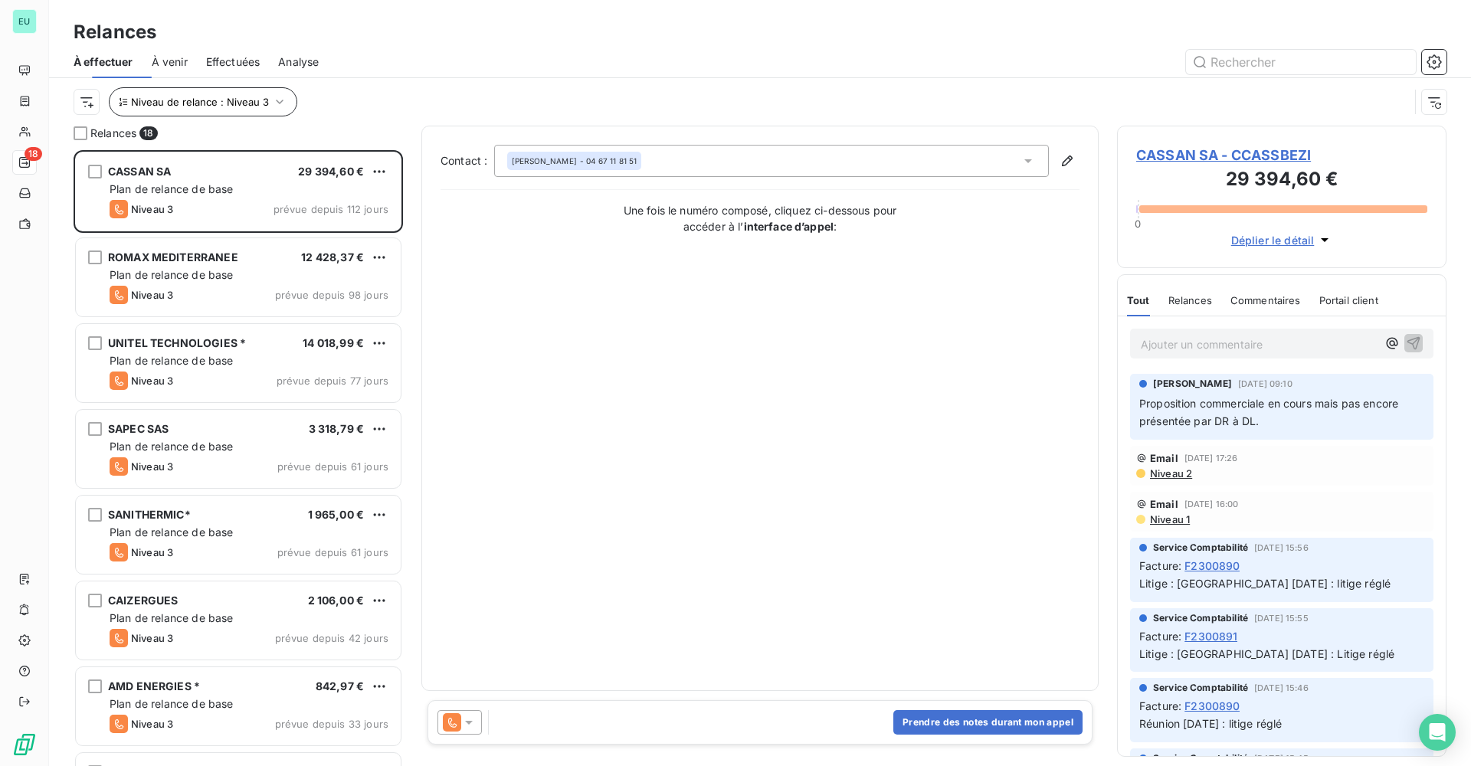
scroll to position [605, 318]
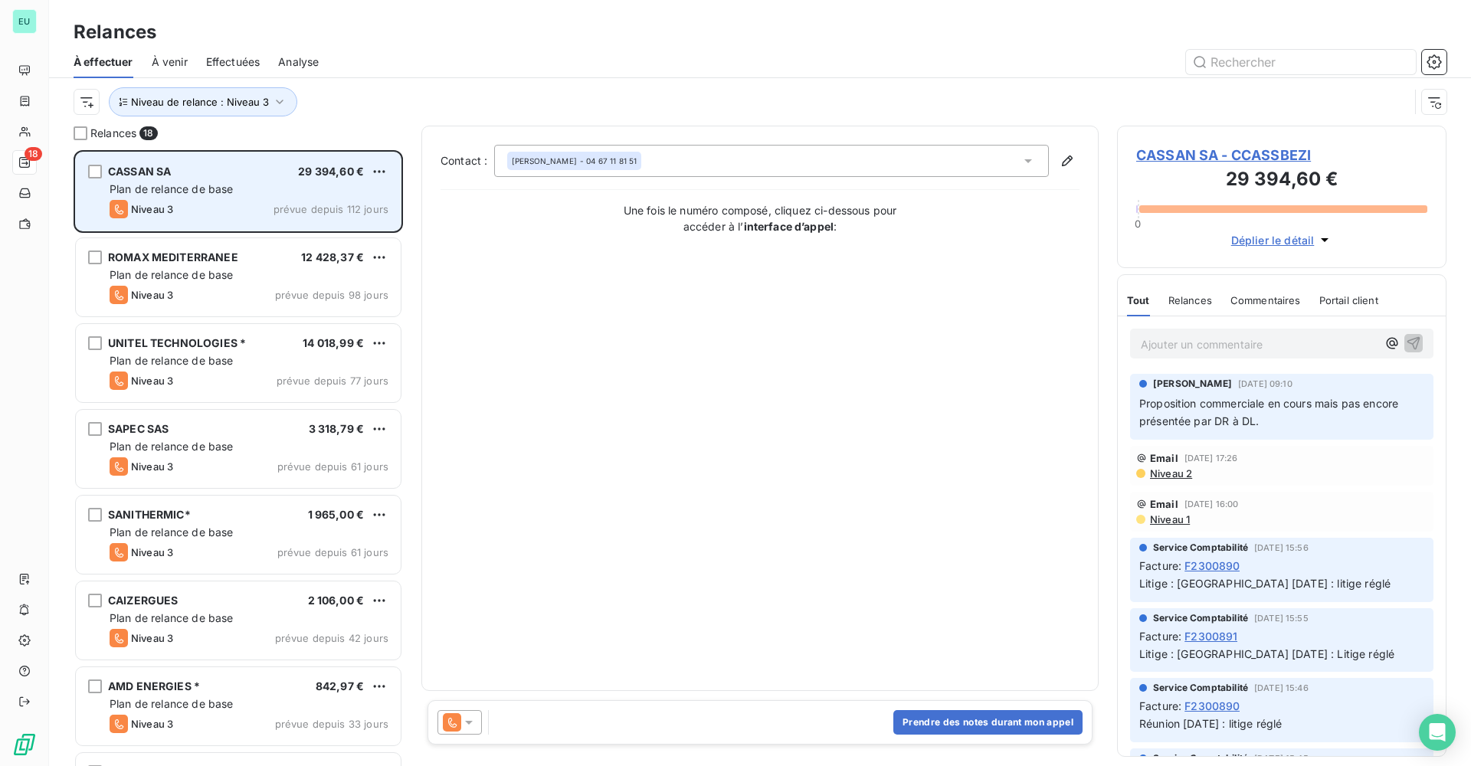
click at [238, 196] on div "CASSAN SA 29 394,60 € Plan de relance de base Niveau 3 prévue depuis 112 jours" at bounding box center [238, 191] width 325 height 78
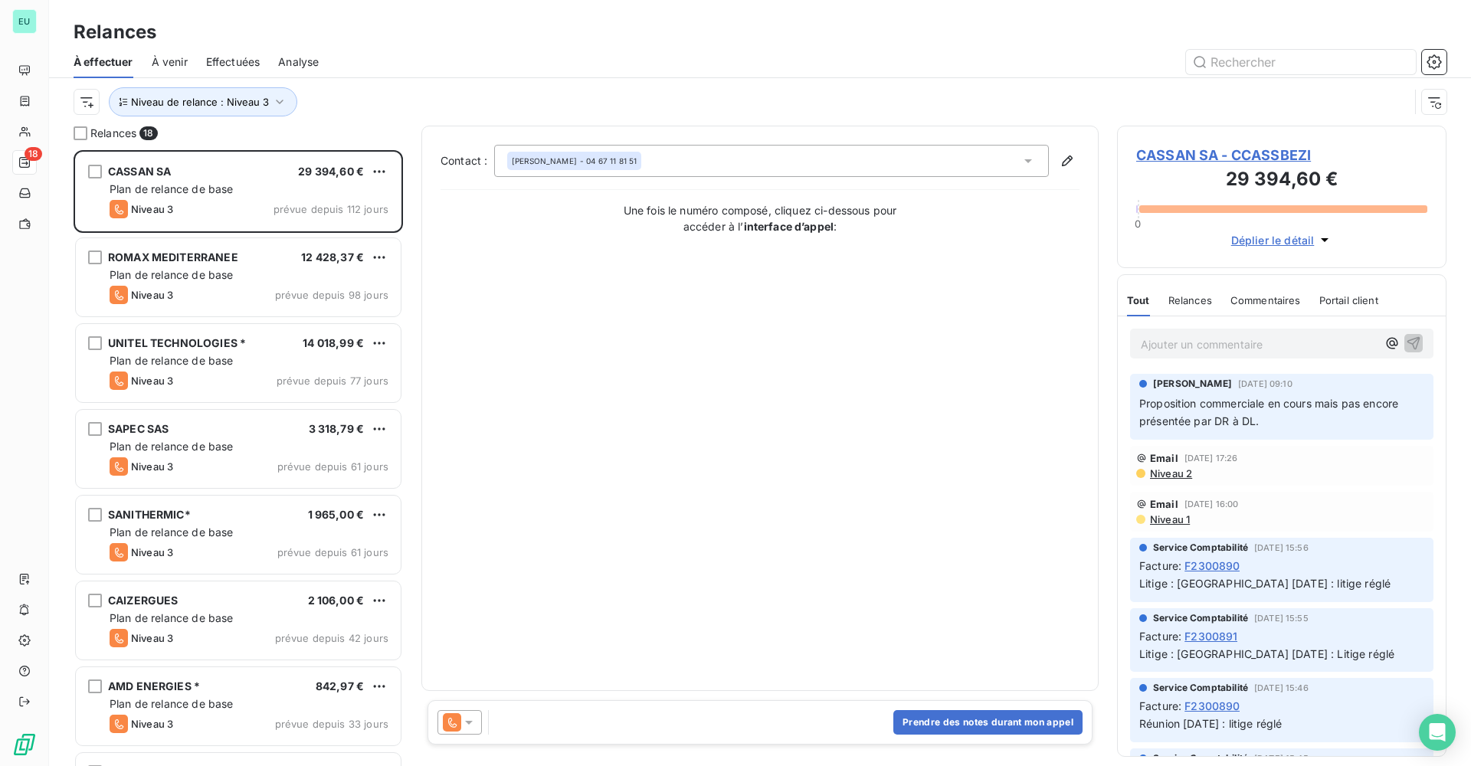
scroll to position [60, 0]
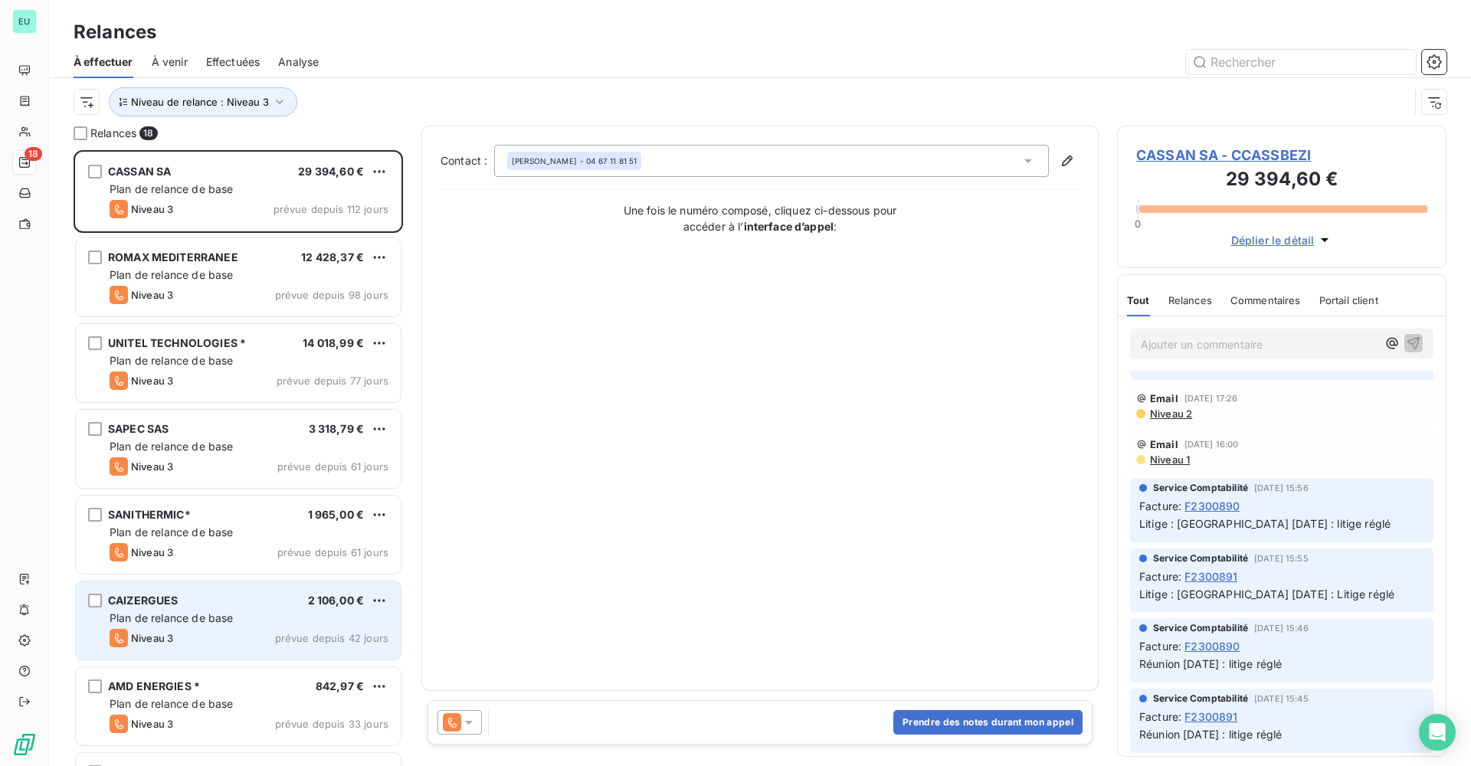
click at [237, 614] on div "Plan de relance de base" at bounding box center [249, 618] width 279 height 15
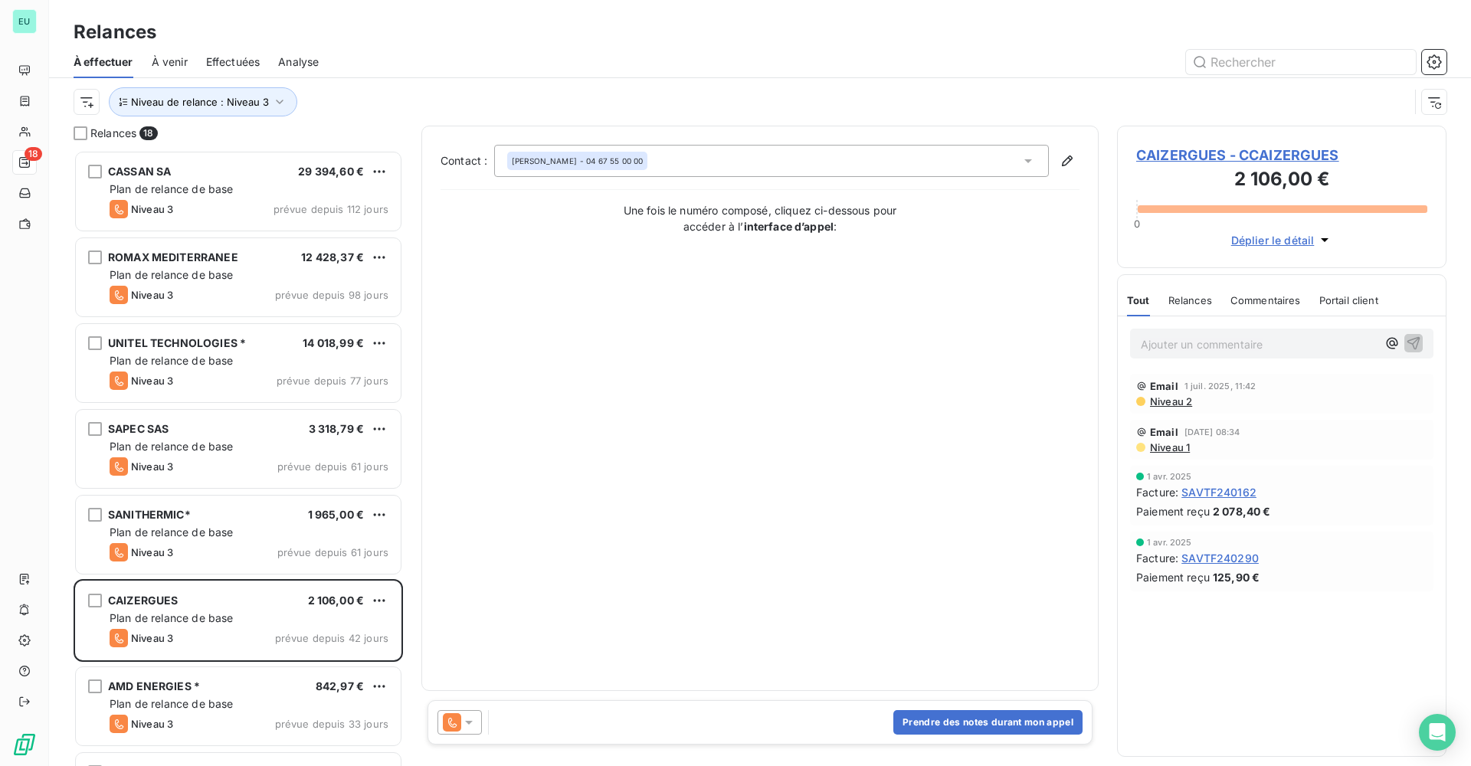
click at [1028, 163] on icon at bounding box center [1028, 160] width 15 height 15
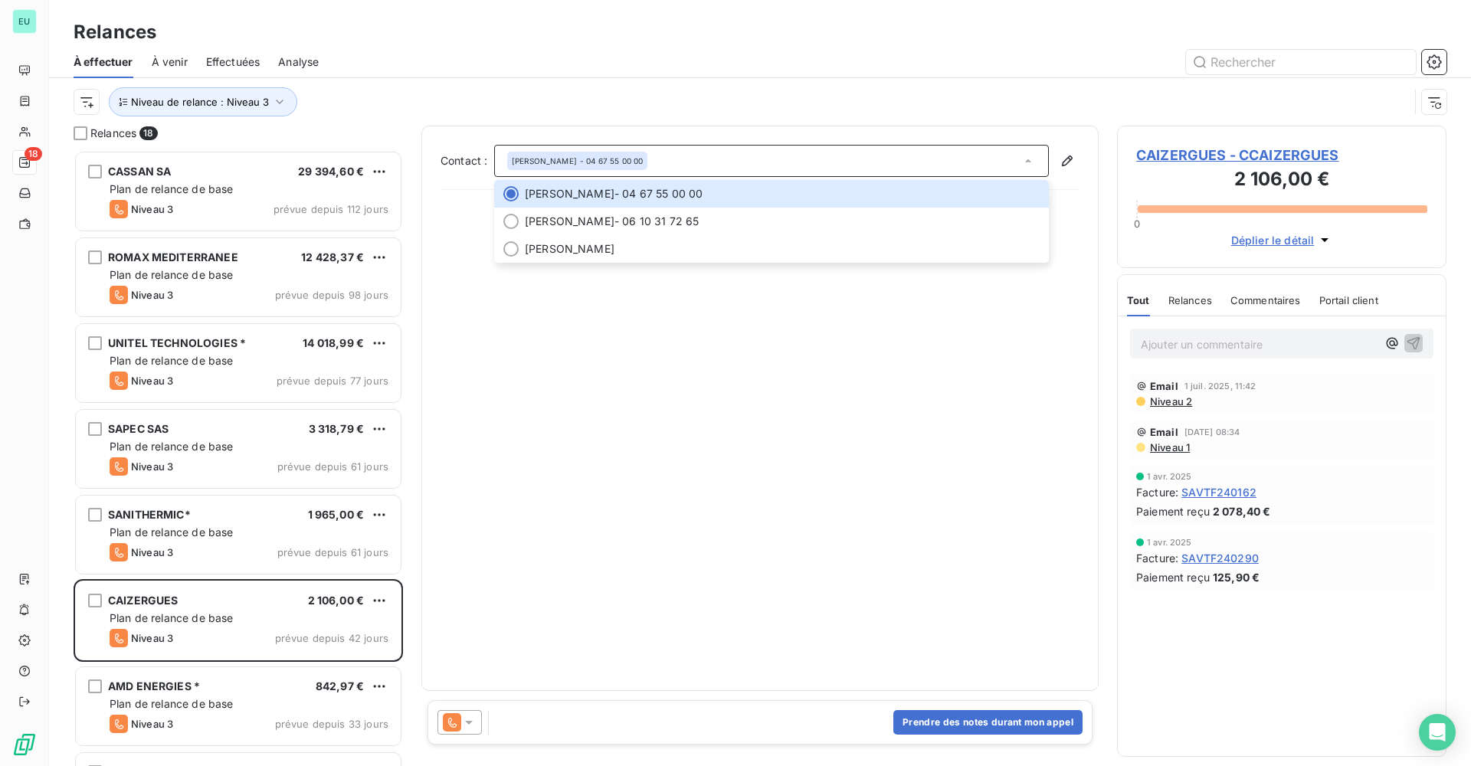
click at [934, 638] on div "Contact : [PERSON_NAME] - 04 67 55 00 00 [PERSON_NAME] - 04 67 55 00 00 [PERSON…" at bounding box center [760, 408] width 639 height 527
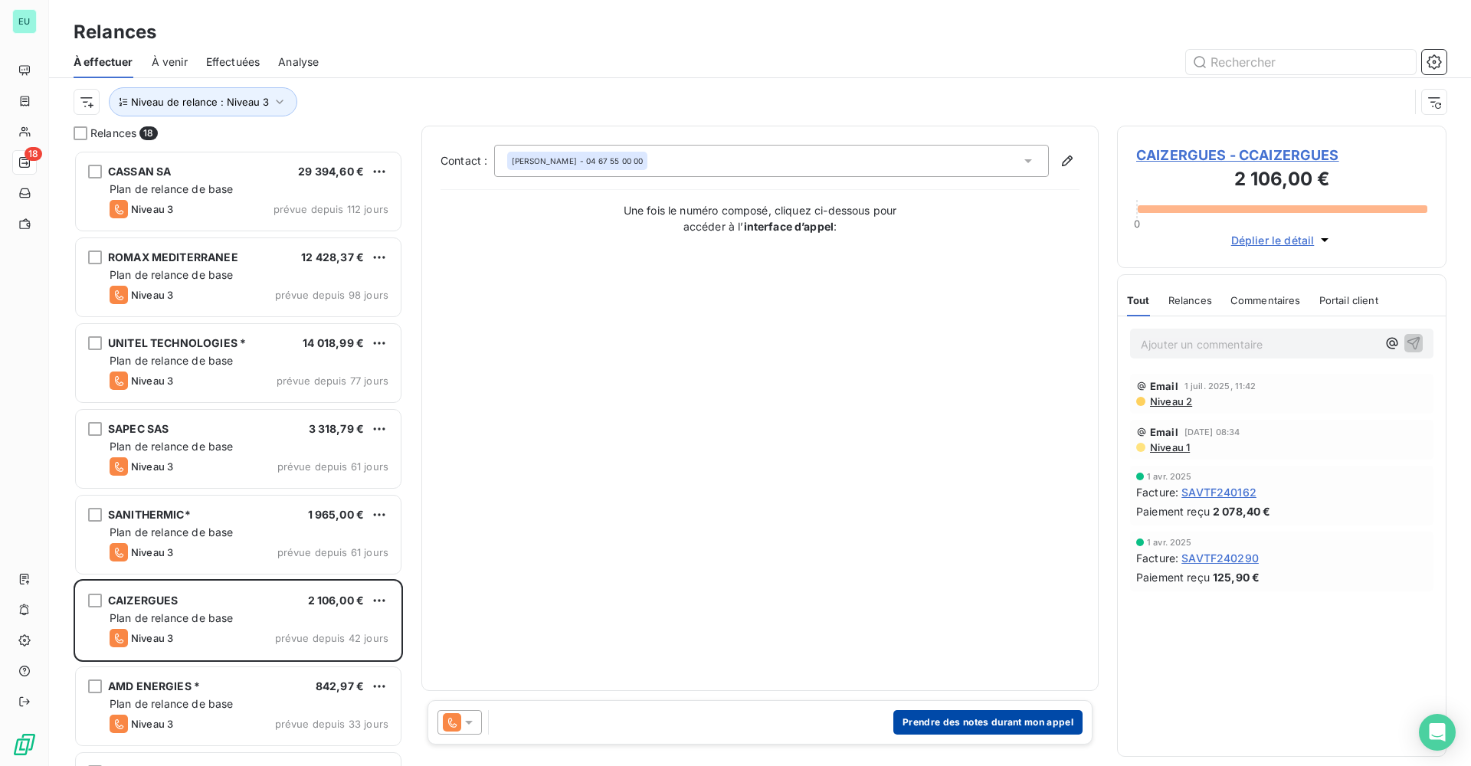
click at [1007, 726] on button "Prendre des notes durant mon appel" at bounding box center [988, 722] width 189 height 25
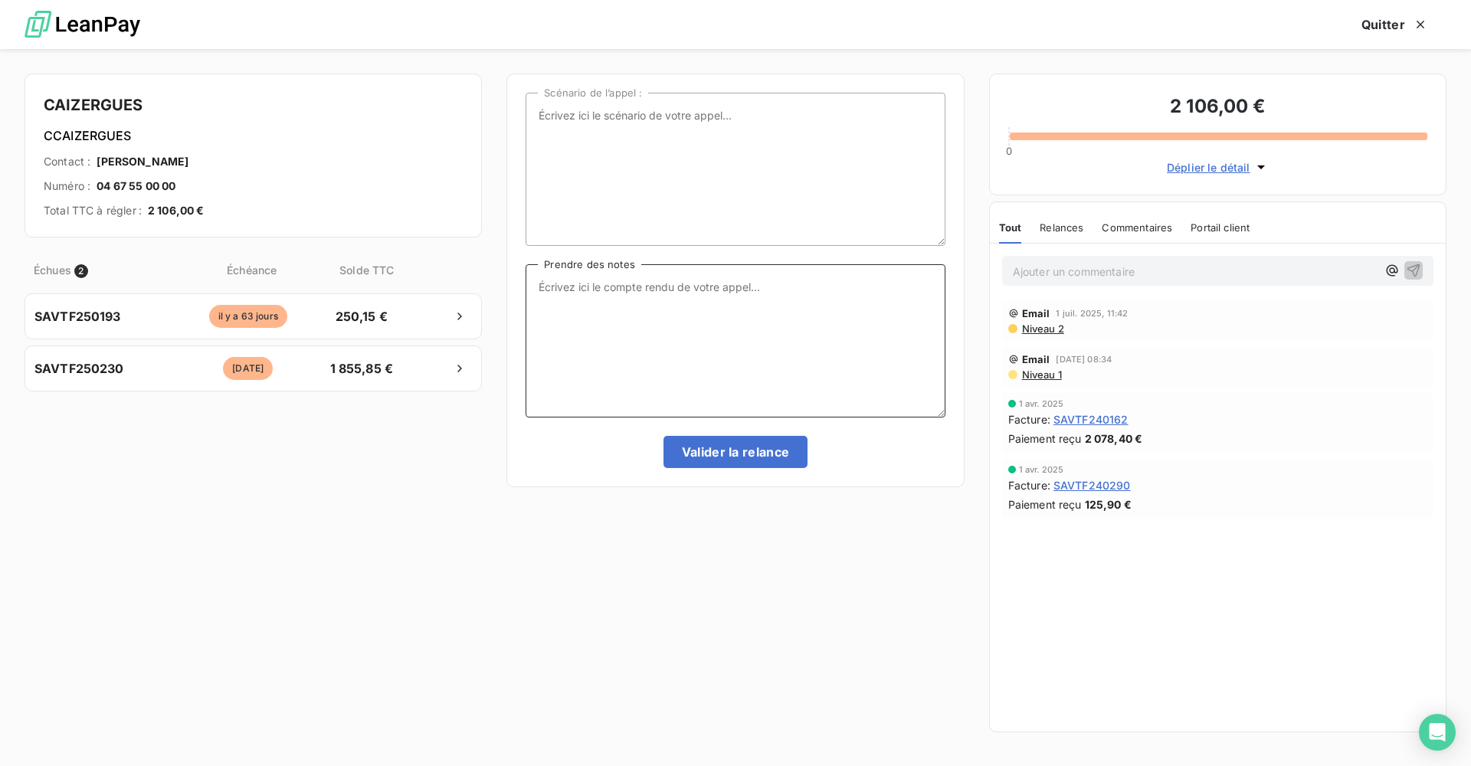
click at [555, 286] on textarea "Prendre des notes" at bounding box center [735, 340] width 419 height 153
click at [1419, 22] on icon "button" at bounding box center [1421, 25] width 8 height 8
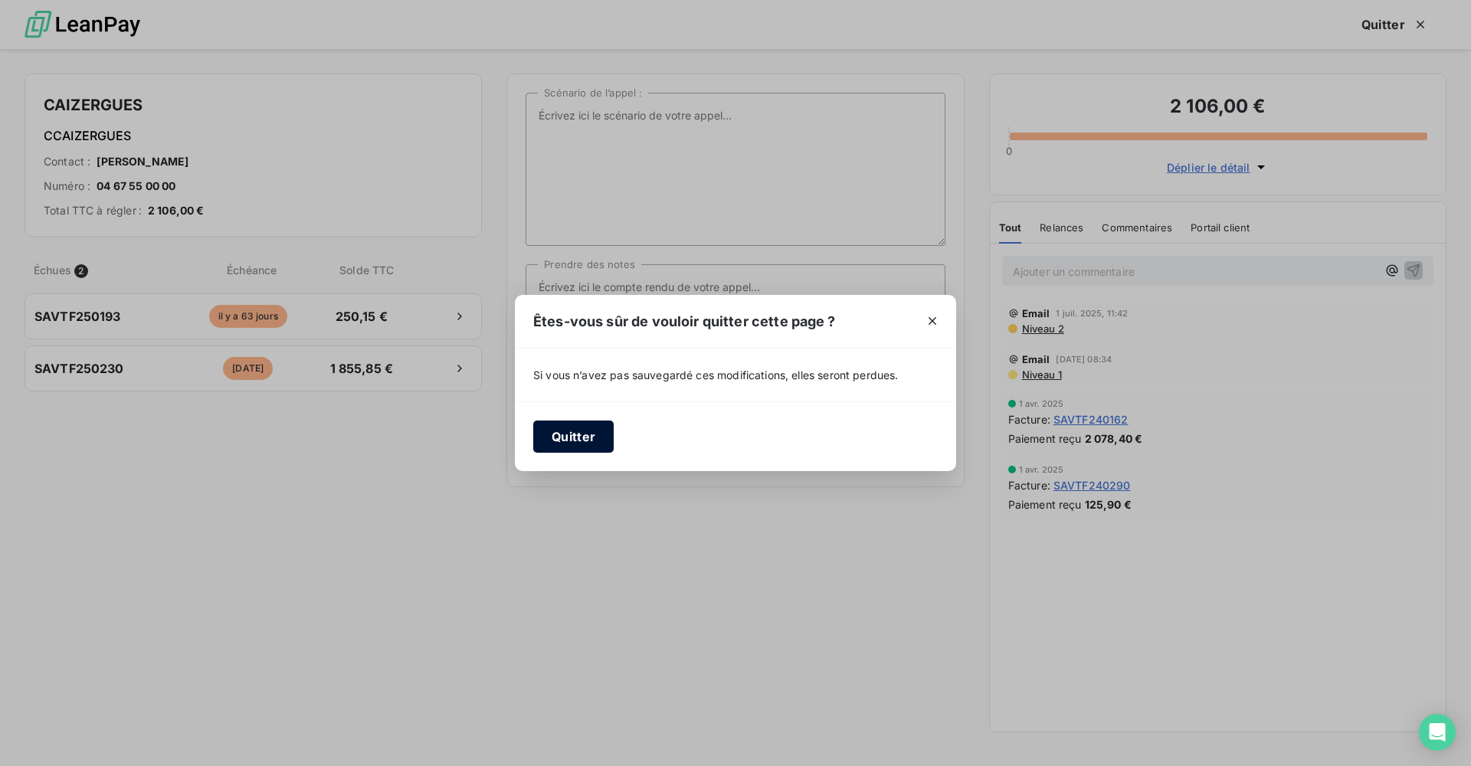
click at [578, 435] on button "Quitter" at bounding box center [573, 437] width 80 height 32
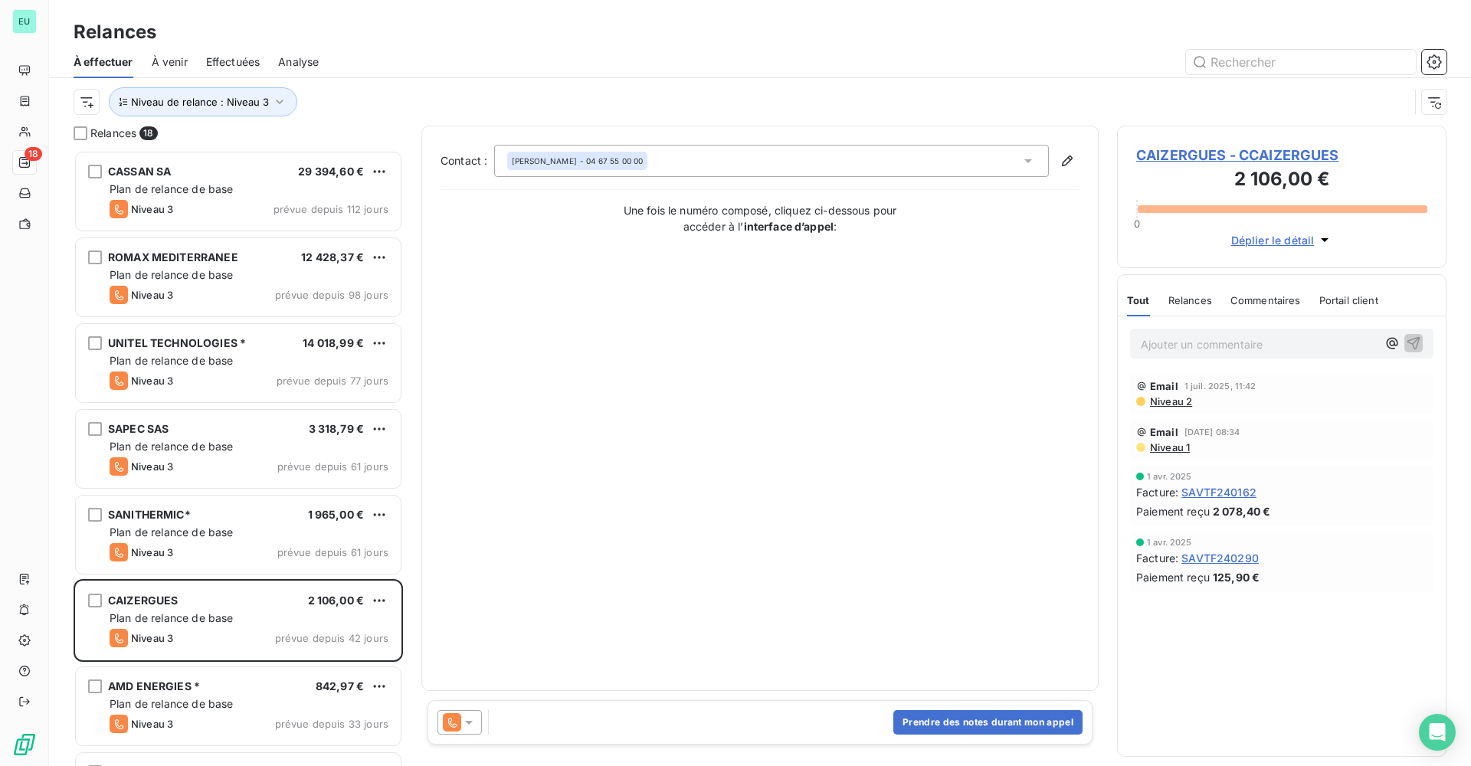
click at [245, 64] on span "Effectuées" at bounding box center [233, 61] width 54 height 15
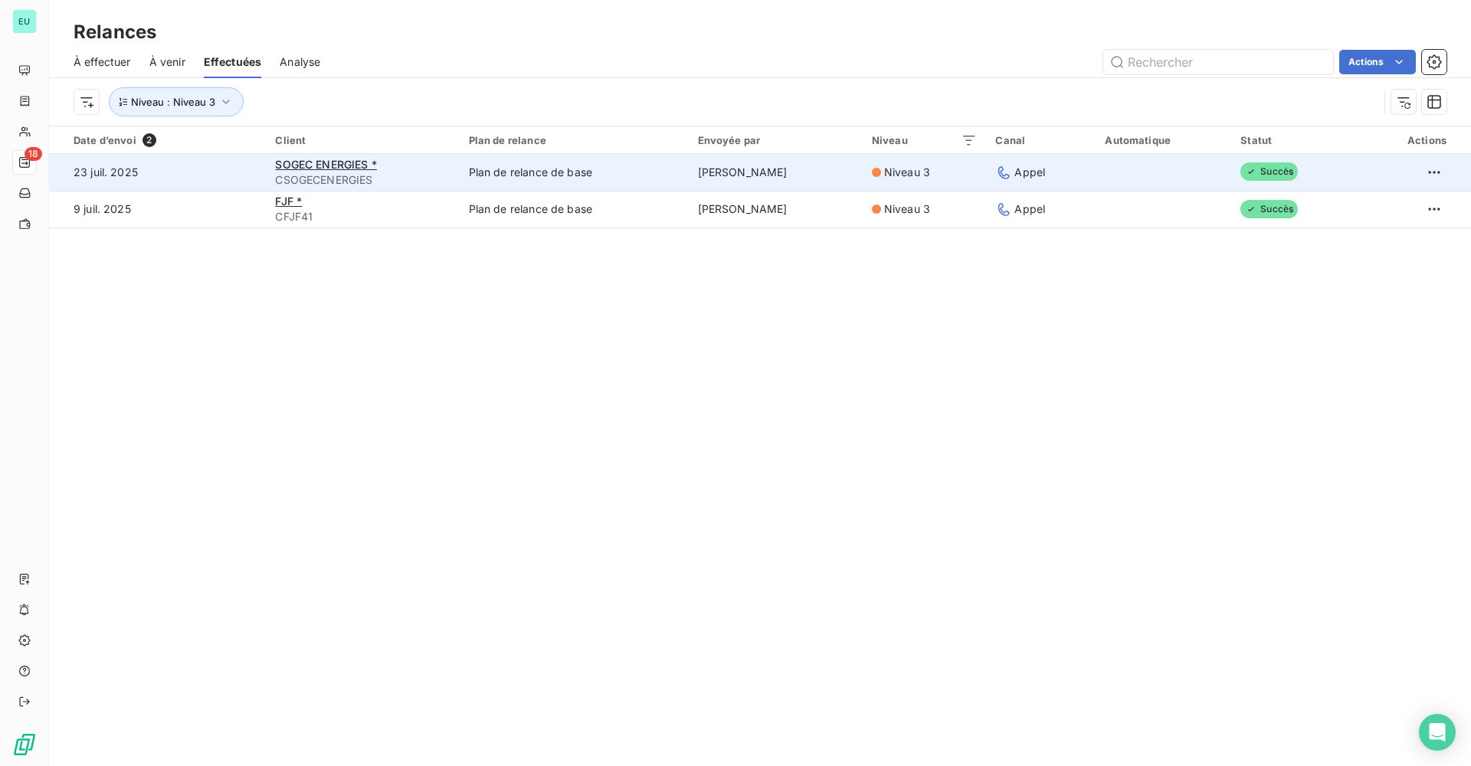
click at [1273, 178] on span "Succès" at bounding box center [1269, 171] width 57 height 18
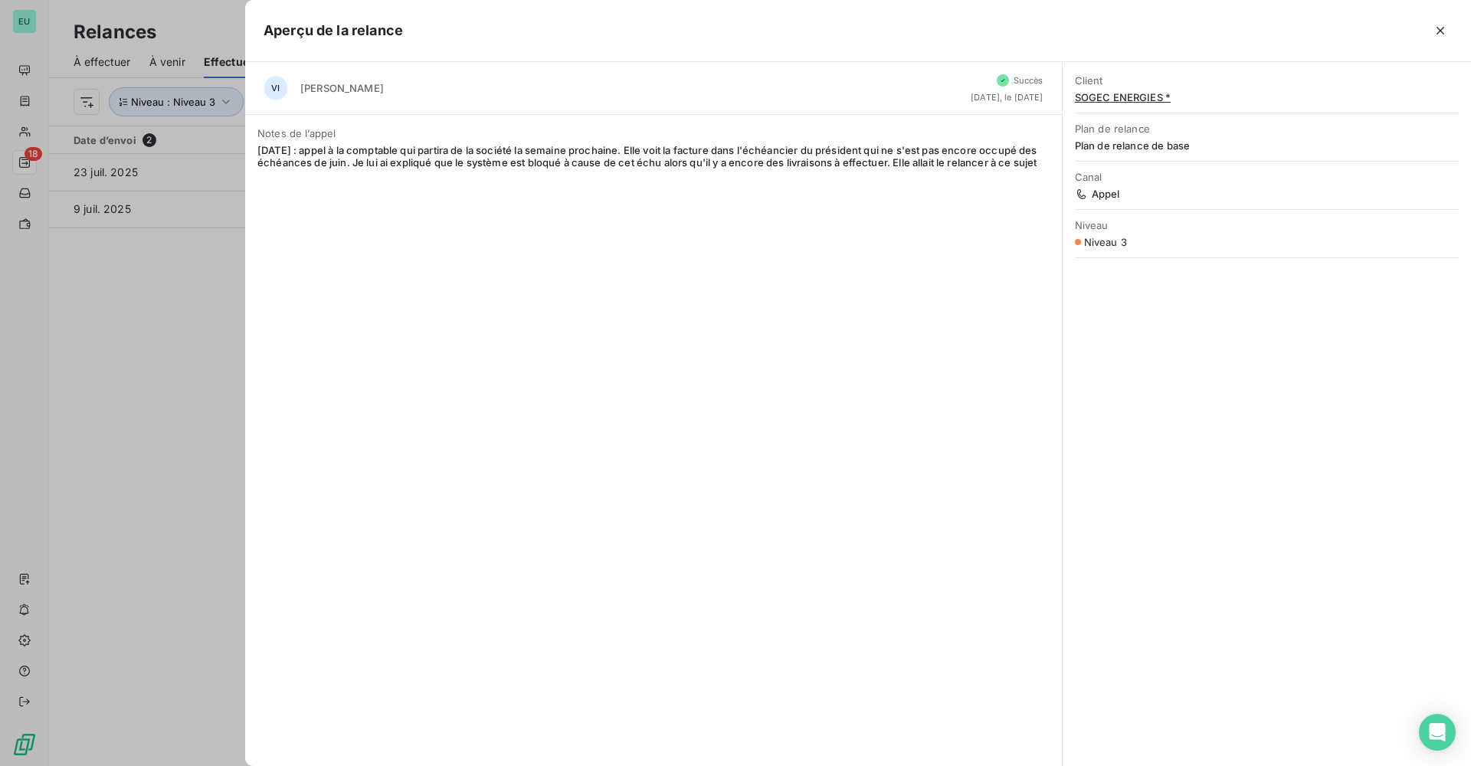
click at [1434, 34] on button "button" at bounding box center [1440, 30] width 25 height 25
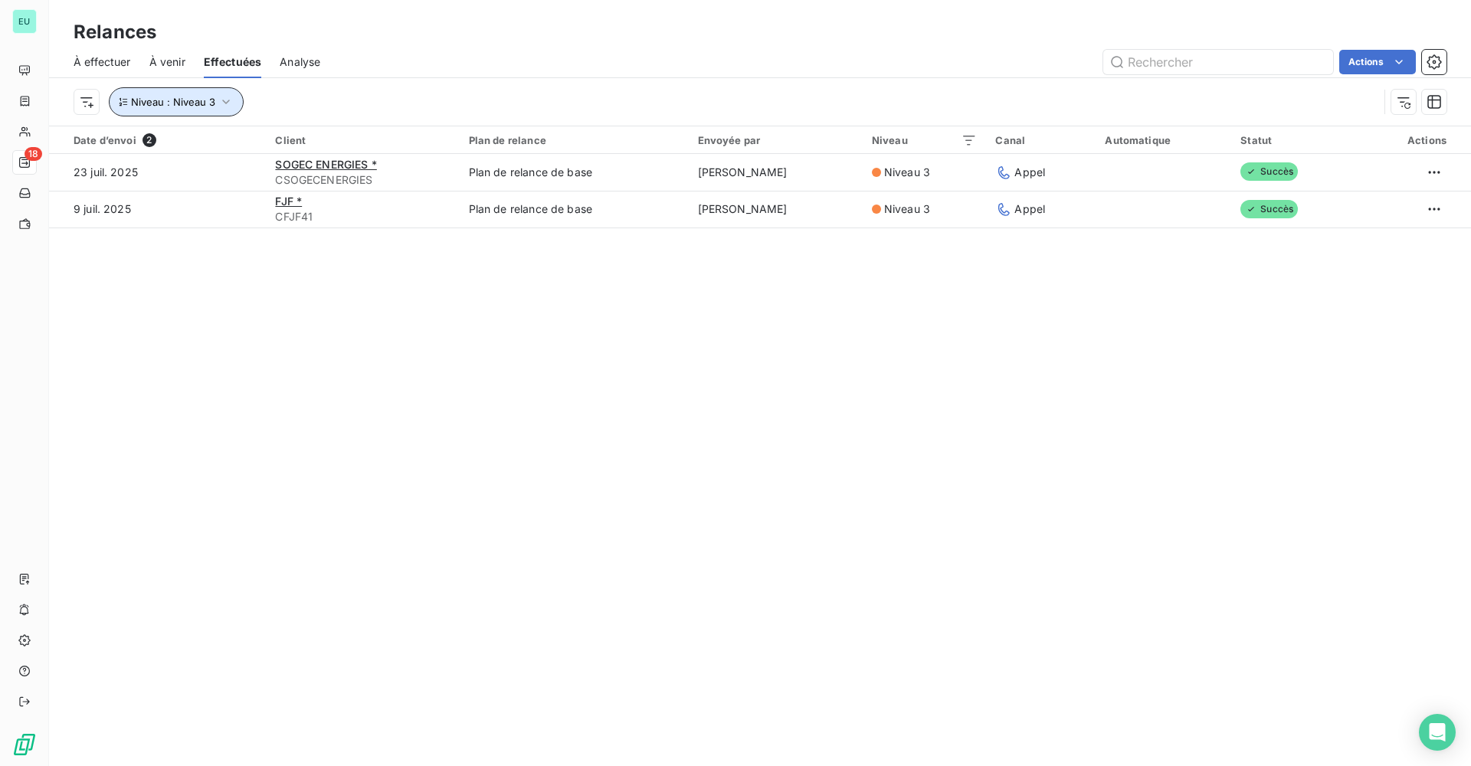
click at [221, 97] on icon "button" at bounding box center [225, 101] width 15 height 15
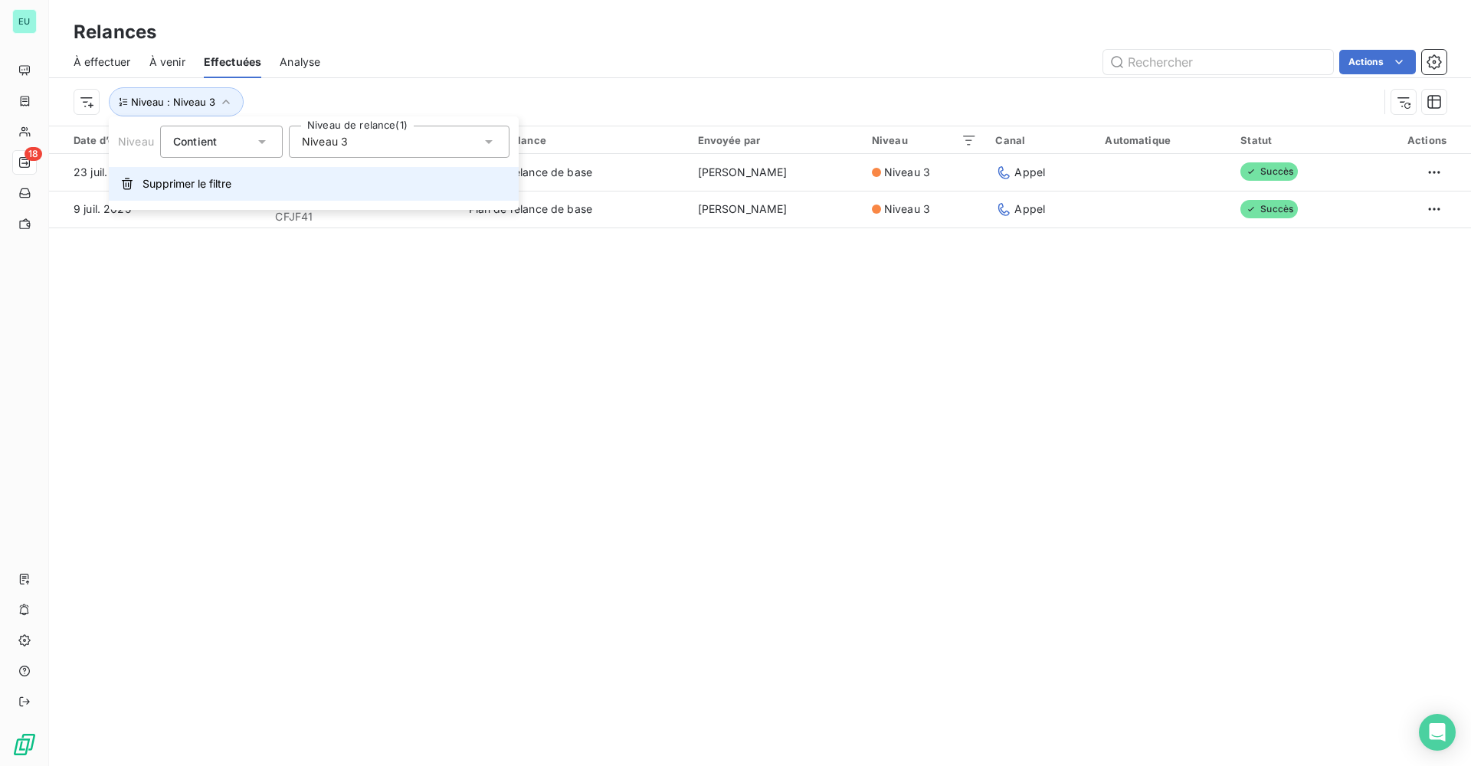
click at [156, 178] on button "Supprimer le filtre" at bounding box center [314, 184] width 410 height 34
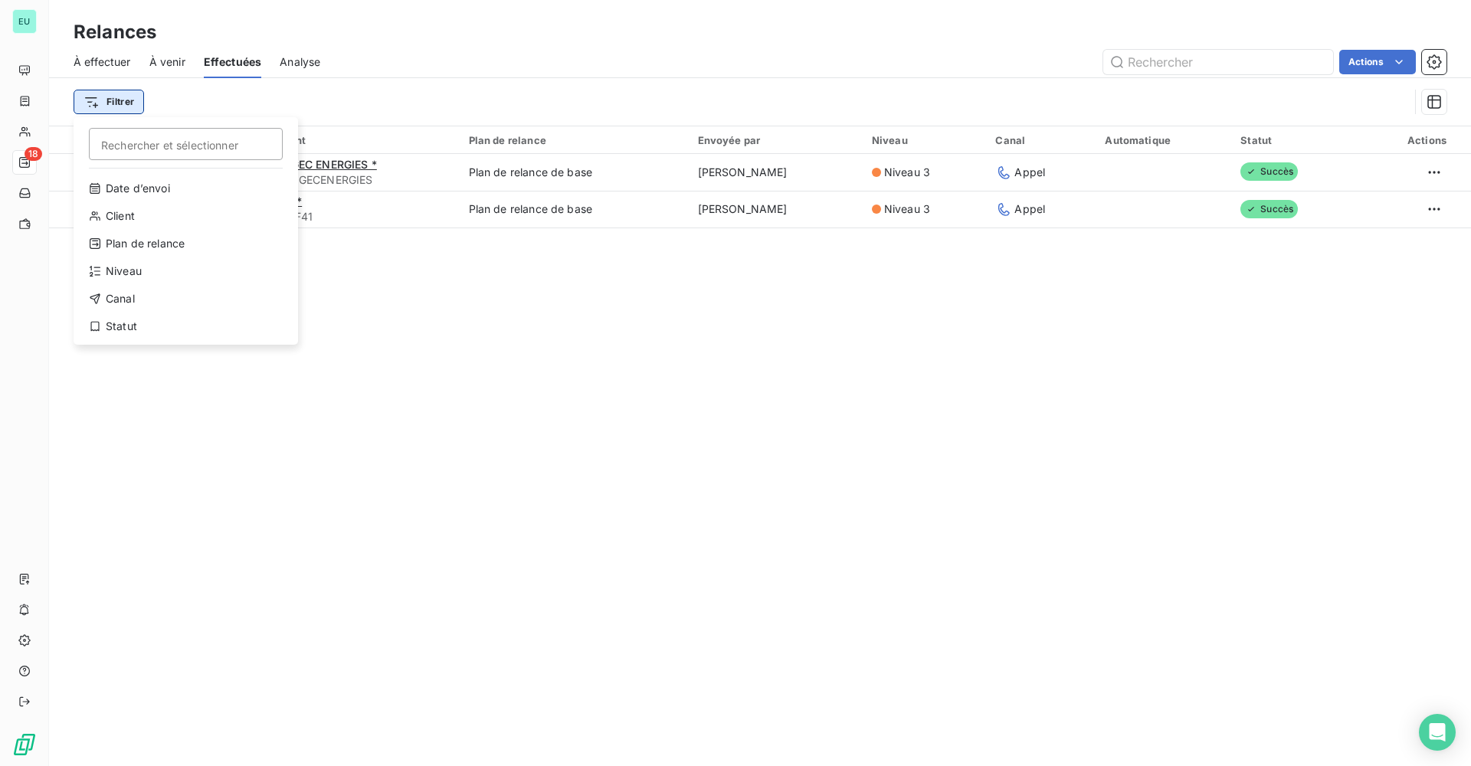
click at [114, 103] on html "EU 18 Relances À effectuer À venir Effectuées Analyse Actions Filtrer Recherche…" at bounding box center [735, 383] width 1471 height 766
click at [740, 417] on html "EU 18 Relances À effectuer À venir Effectuées Analyse Actions Filtrer Recherche…" at bounding box center [735, 383] width 1471 height 766
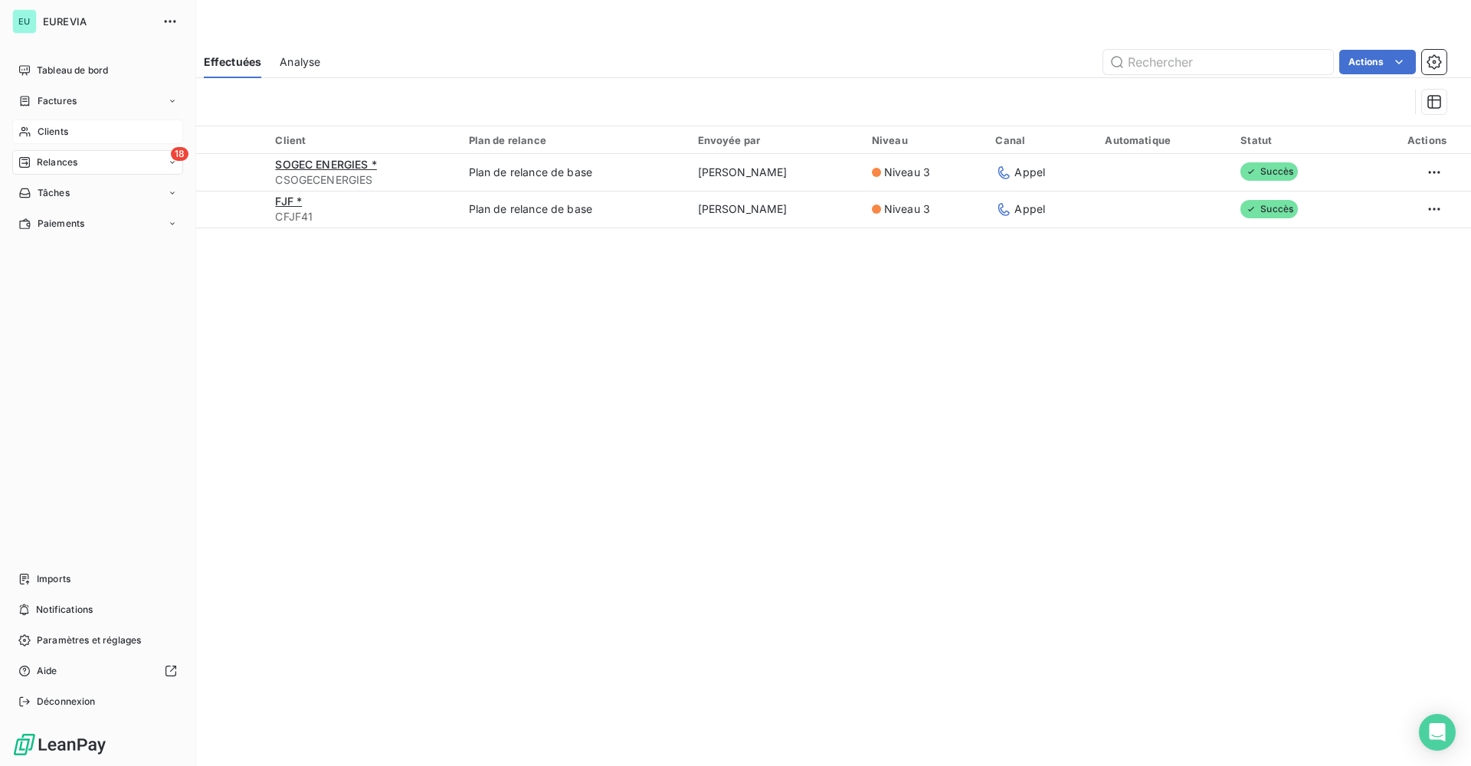
click at [55, 133] on span "Clients" at bounding box center [53, 132] width 31 height 14
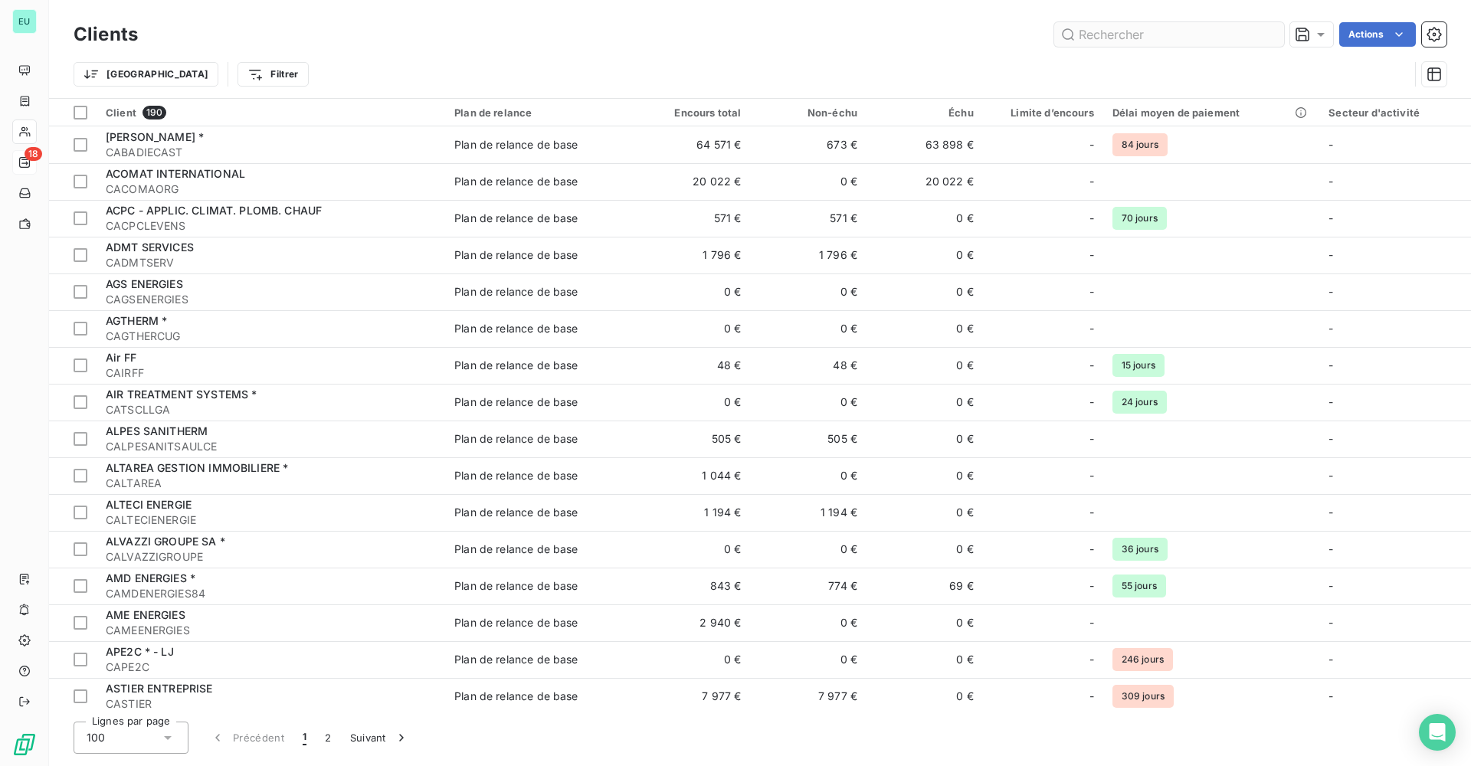
click at [1150, 41] on input "text" at bounding box center [1169, 34] width 230 height 25
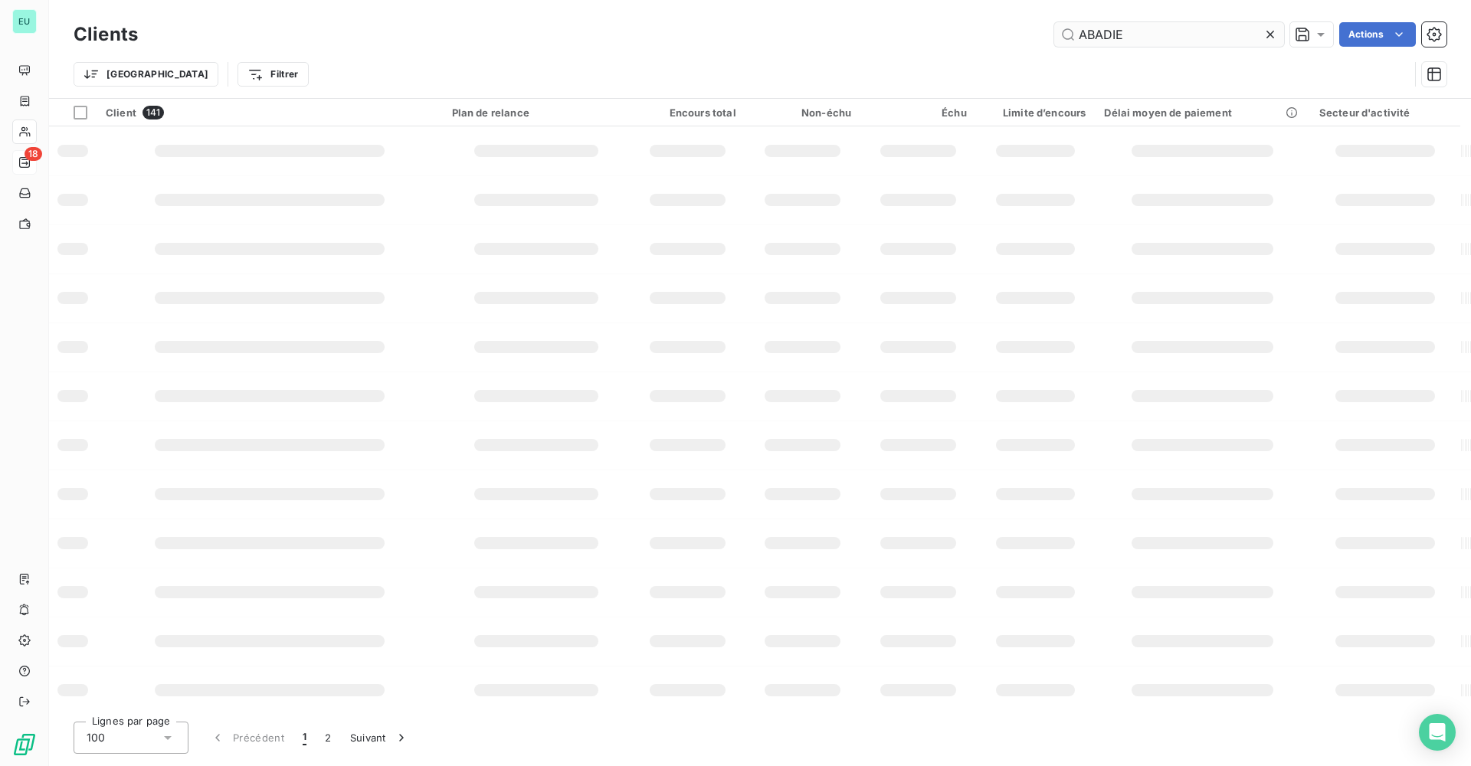
type input "ABADIE"
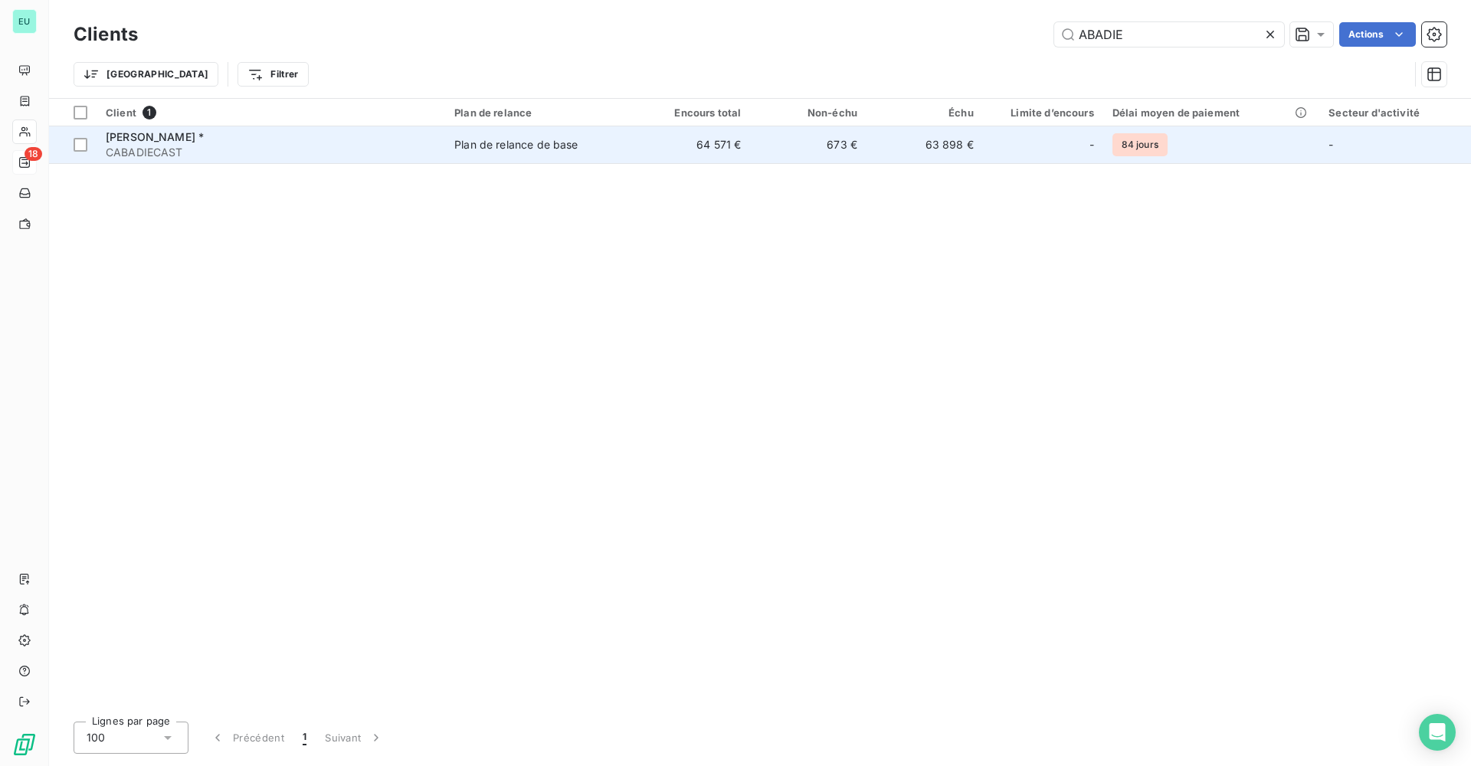
click at [197, 139] on span "[PERSON_NAME] *" at bounding box center [155, 136] width 98 height 13
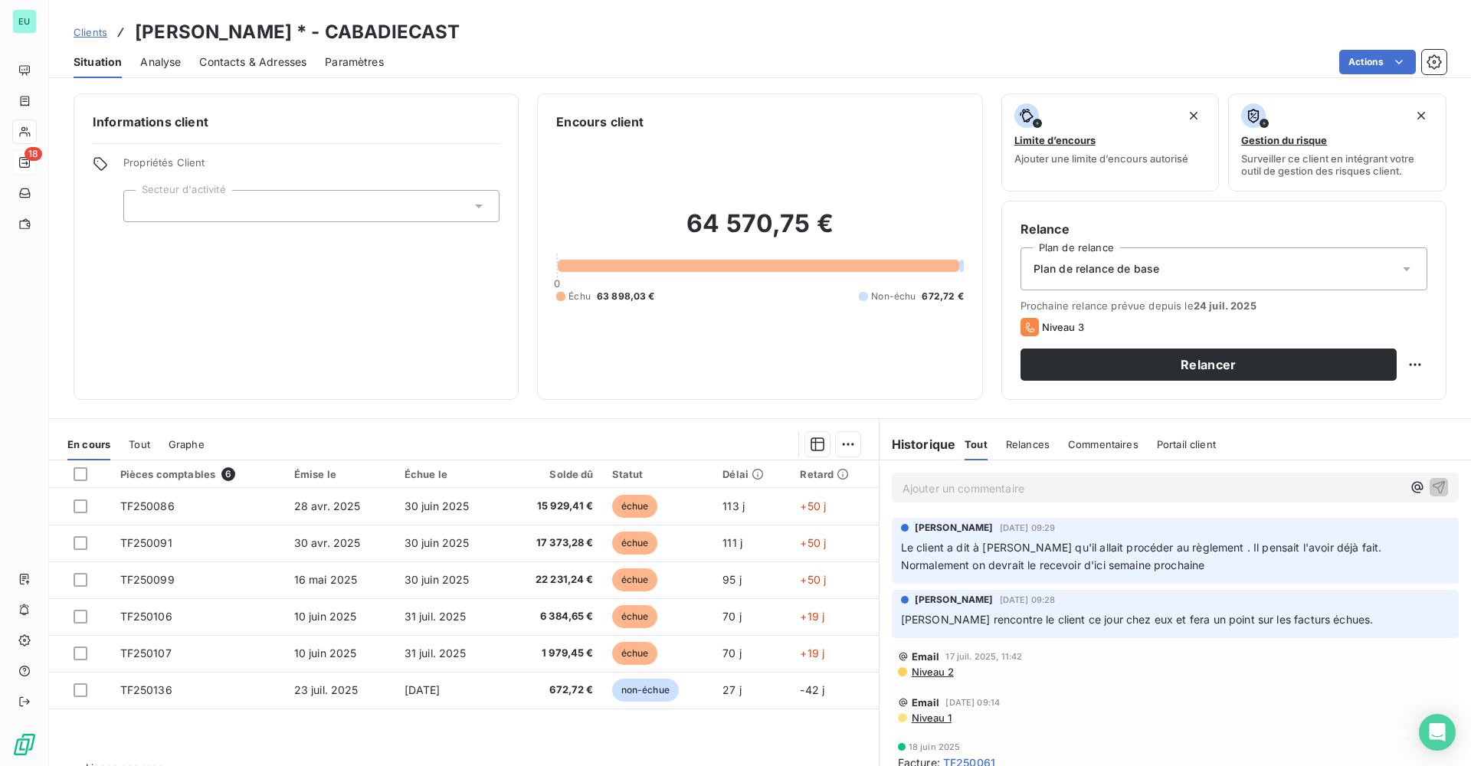
click at [1094, 441] on span "Commentaires" at bounding box center [1103, 444] width 71 height 12
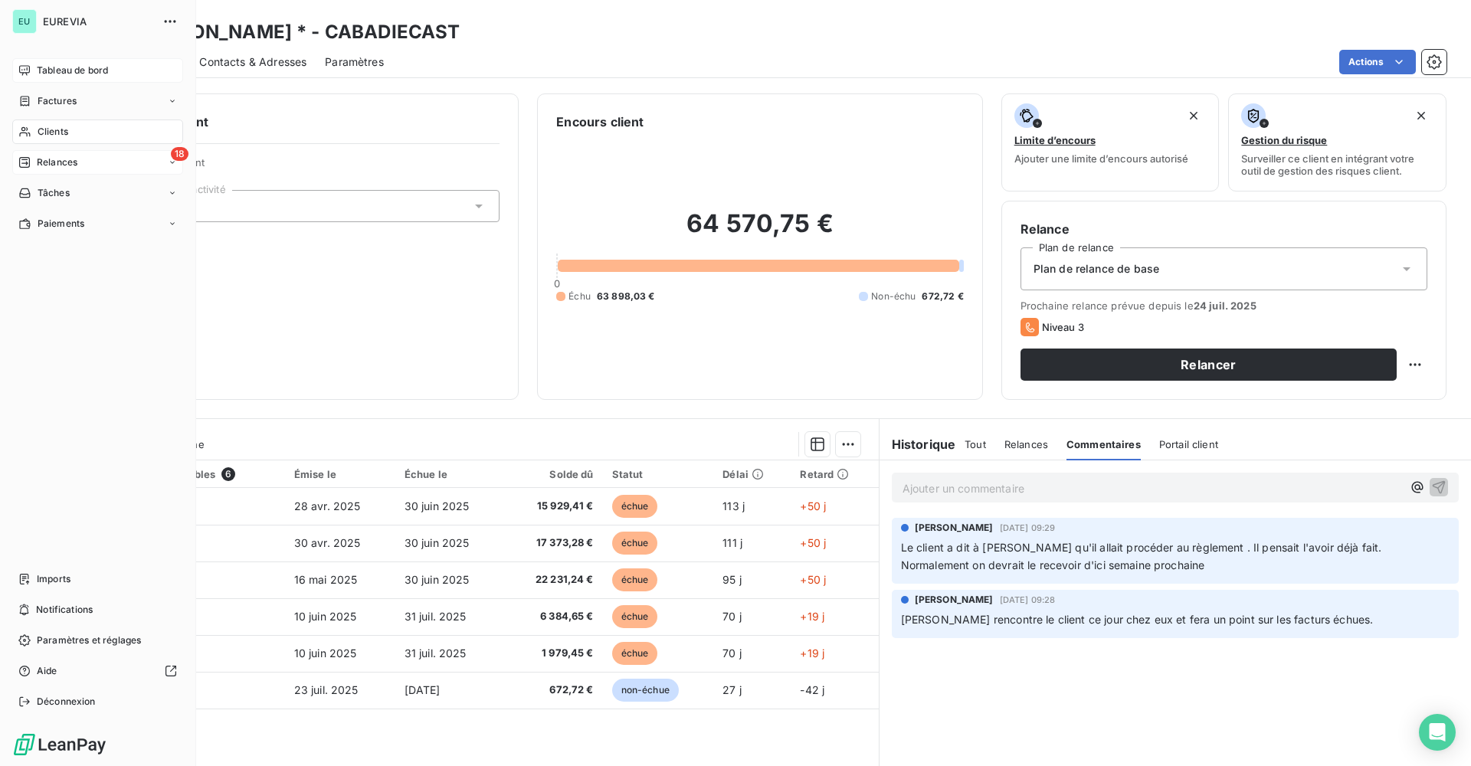
click at [49, 73] on span "Tableau de bord" at bounding box center [72, 71] width 71 height 14
